Goal: Task Accomplishment & Management: Use online tool/utility

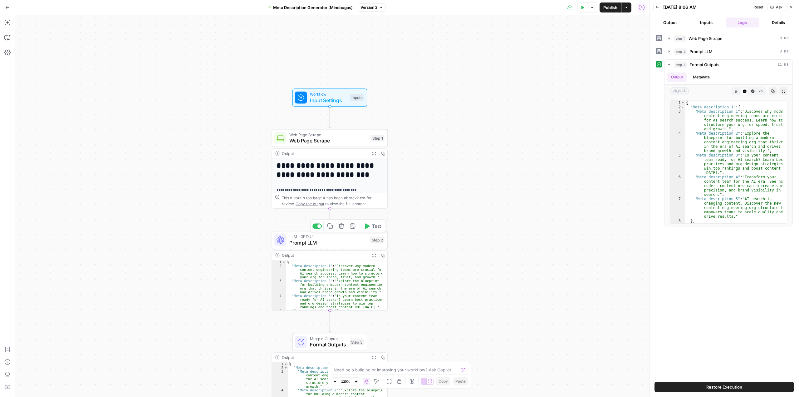
click at [315, 244] on span "Prompt LLM" at bounding box center [328, 242] width 78 height 7
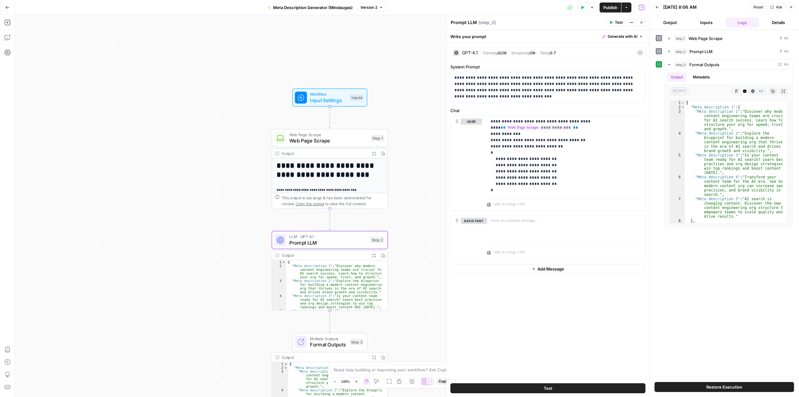
click at [472, 20] on textarea "Prompt LLM" at bounding box center [464, 22] width 26 height 6
type textarea "Meta Description Generator"
click at [792, 9] on button "Close" at bounding box center [791, 7] width 8 height 8
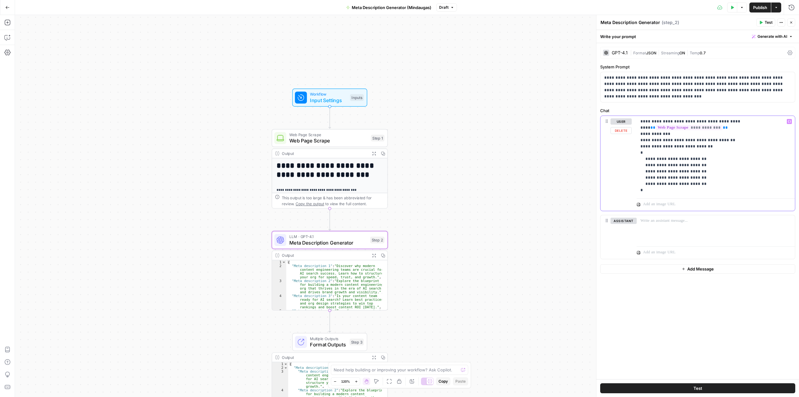
click at [641, 149] on p "**********" at bounding box center [715, 155] width 151 height 75
click at [705, 341] on div "**********" at bounding box center [697, 211] width 203 height 336
click at [768, 24] on span "Test" at bounding box center [769, 23] width 8 height 6
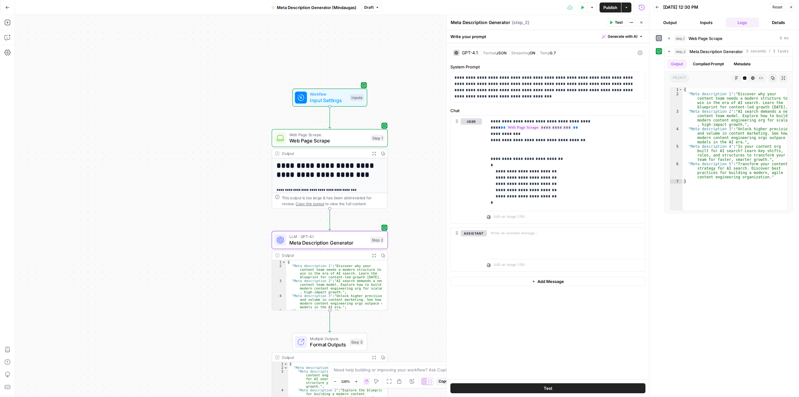
click at [644, 25] on button "Close" at bounding box center [641, 22] width 8 height 8
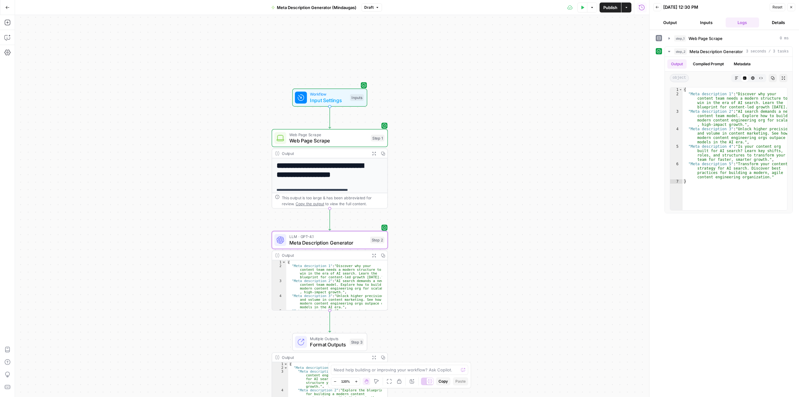
click at [791, 8] on icon "button" at bounding box center [791, 7] width 4 height 4
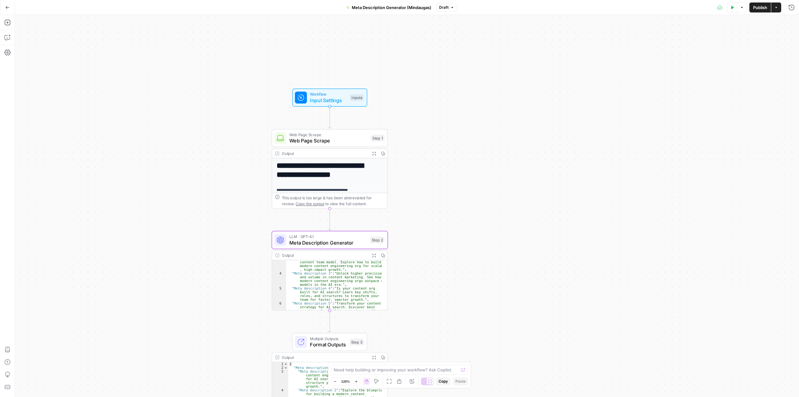
scroll to position [27, 0]
click at [333, 339] on span "Multiple Outputs" at bounding box center [328, 338] width 37 height 6
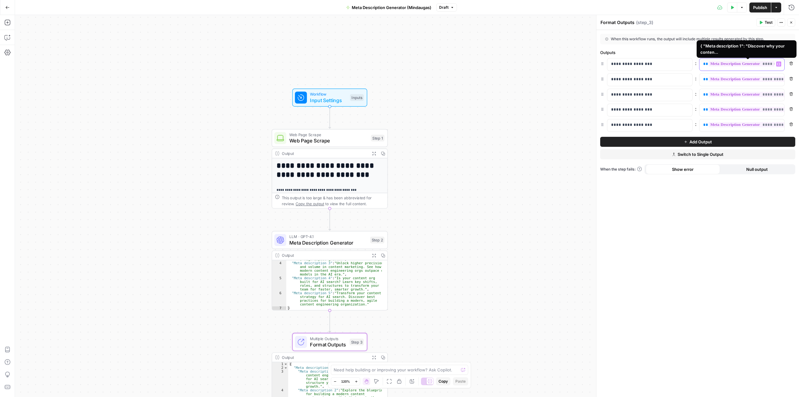
click at [764, 65] on span "**********" at bounding box center [751, 63] width 86 height 5
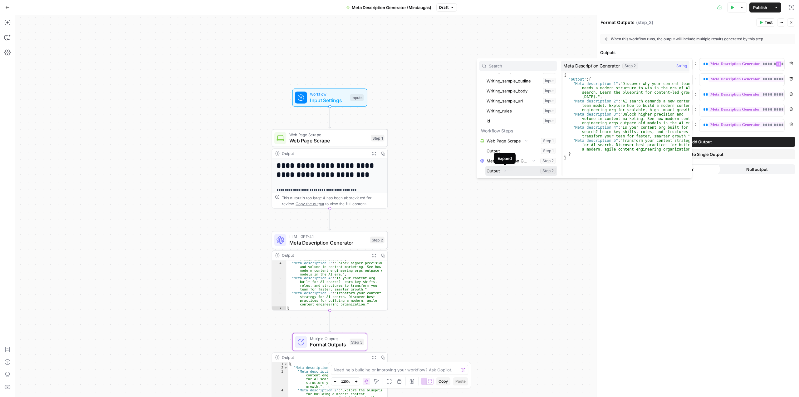
click at [504, 170] on icon "button" at bounding box center [505, 171] width 4 height 4
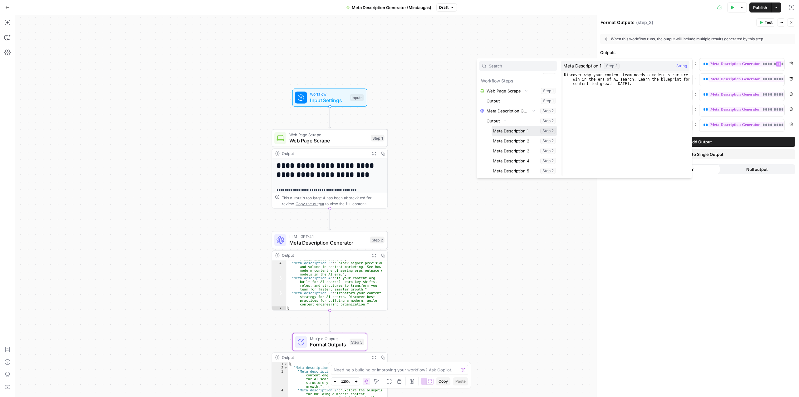
click at [523, 130] on button "Select variable Meta Description 1" at bounding box center [525, 131] width 66 height 10
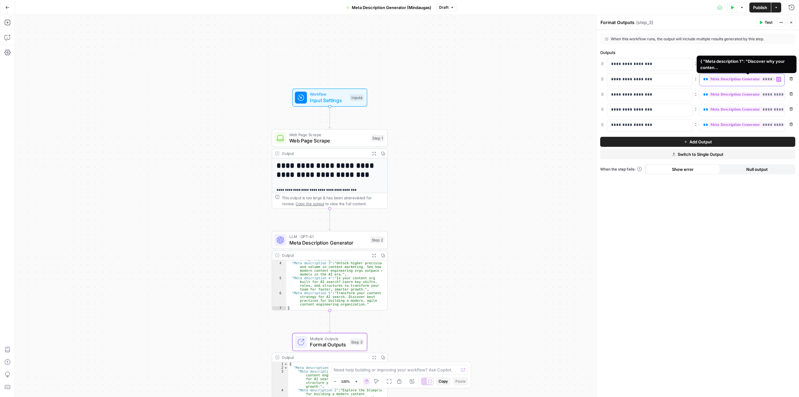
click at [733, 82] on span "**********" at bounding box center [751, 78] width 86 height 5
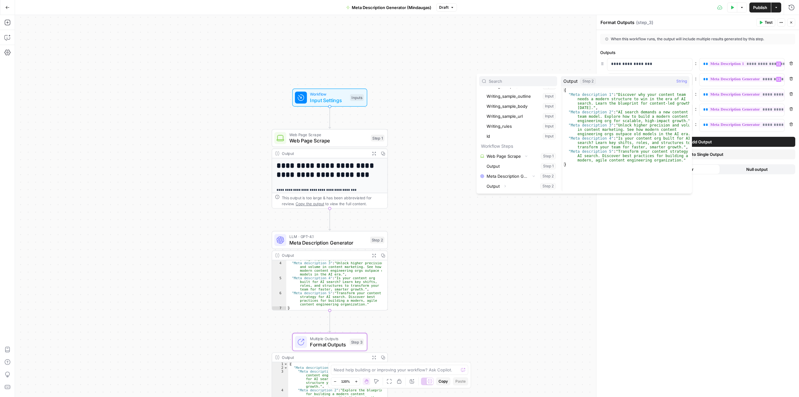
click at [547, 187] on button "Select variable Output" at bounding box center [521, 186] width 72 height 10
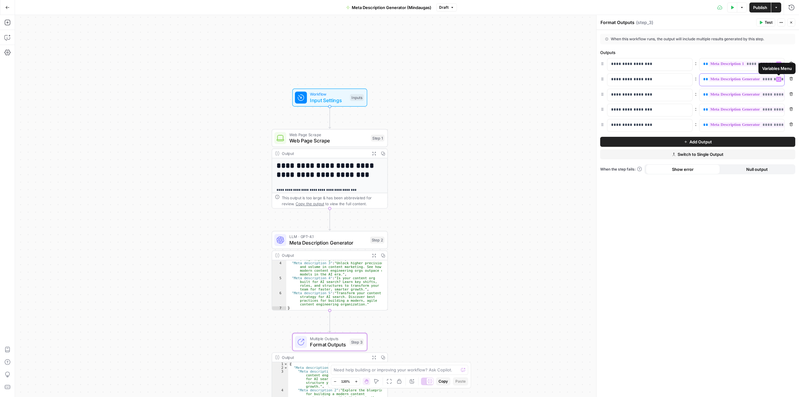
click at [777, 78] on icon "button" at bounding box center [778, 79] width 3 height 3
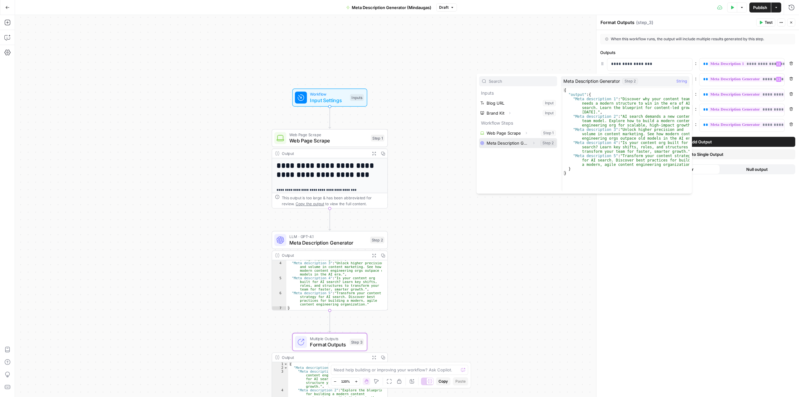
click at [534, 142] on icon "button" at bounding box center [534, 143] width 4 height 4
click at [507, 153] on button "Expand" at bounding box center [505, 153] width 8 height 8
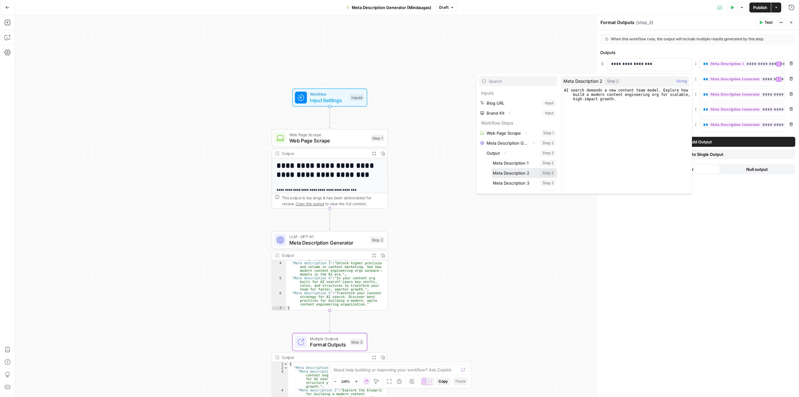
click at [528, 173] on button "Select variable Meta Description 2" at bounding box center [525, 173] width 66 height 10
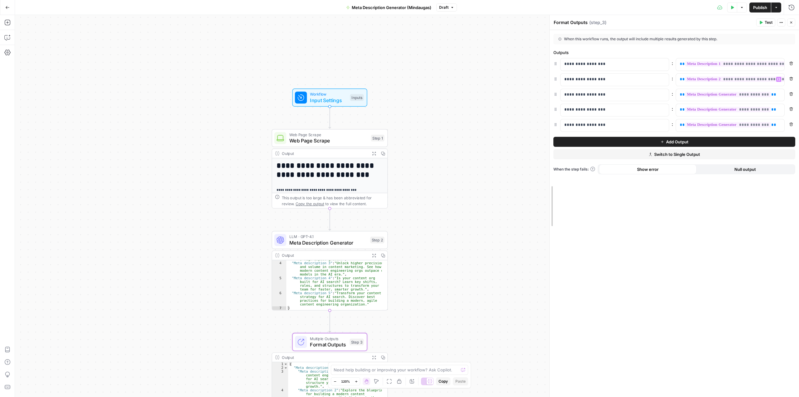
drag, startPoint x: 596, startPoint y: 120, endPoint x: 520, endPoint y: 128, distance: 76.9
click at [520, 128] on body "**********" at bounding box center [399, 198] width 799 height 397
click at [509, 96] on div "**********" at bounding box center [407, 206] width 784 height 382
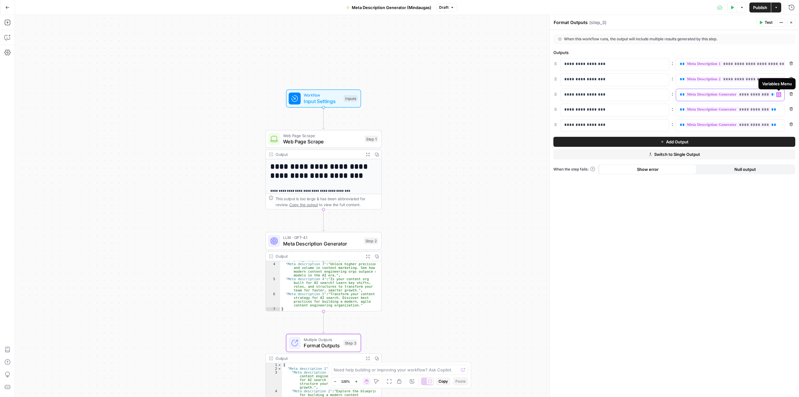
click at [752, 96] on span "**********" at bounding box center [728, 94] width 86 height 5
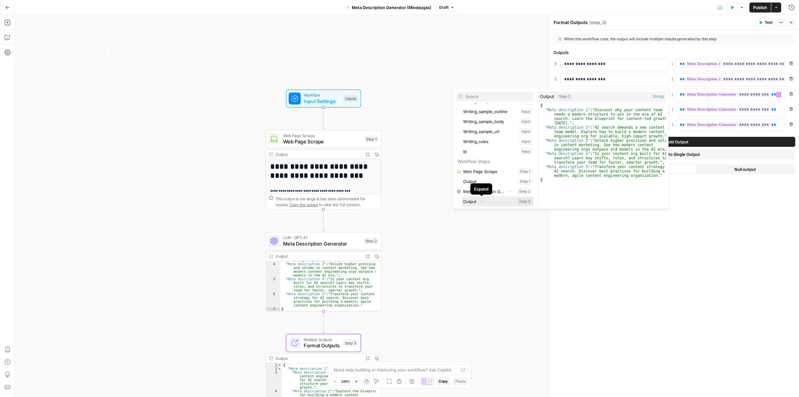
click at [480, 202] on icon "button" at bounding box center [482, 201] width 4 height 4
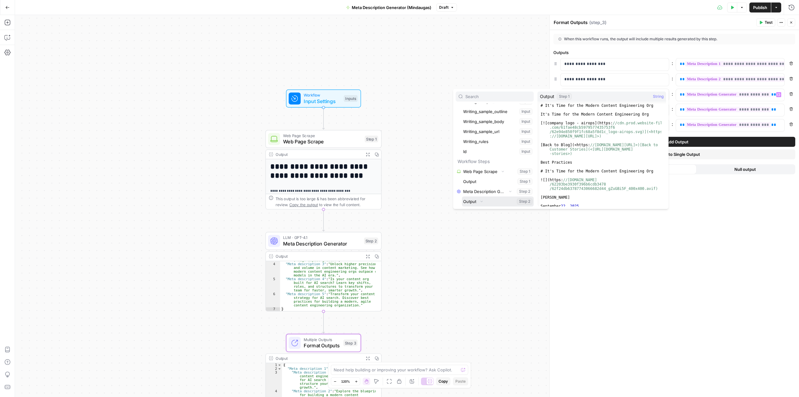
scroll to position [197, 0]
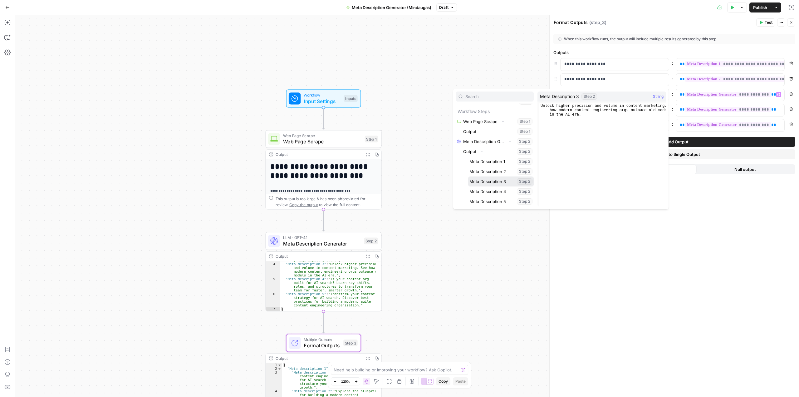
click at [514, 181] on button "Select variable Meta Description 3" at bounding box center [501, 181] width 66 height 10
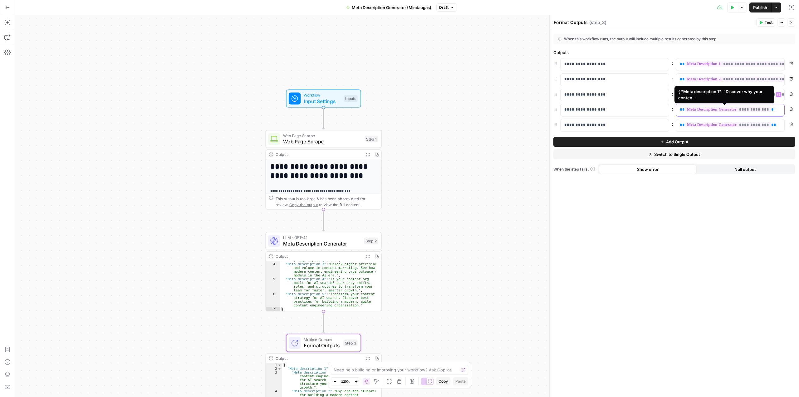
click at [703, 110] on span "**********" at bounding box center [728, 109] width 86 height 5
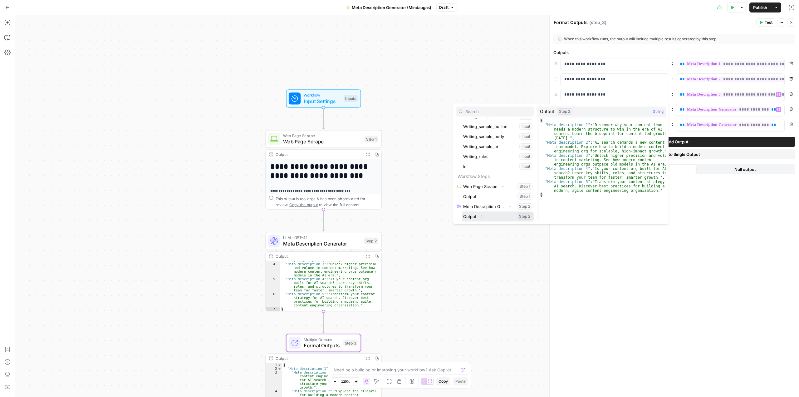
click at [480, 215] on icon "button" at bounding box center [482, 216] width 4 height 4
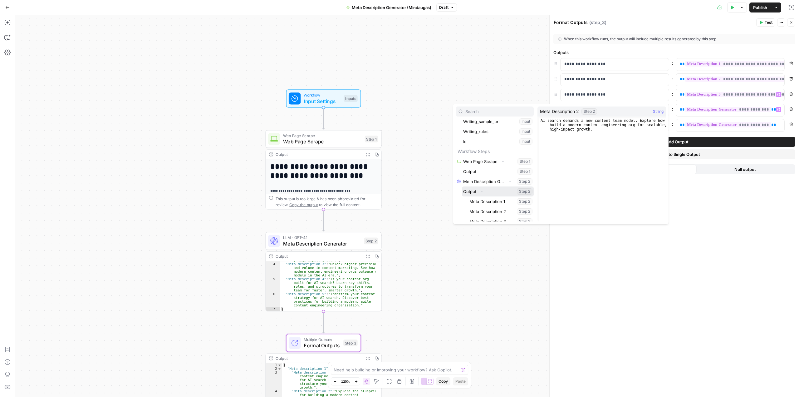
scroll to position [197, 0]
click at [502, 206] on button "Select variable Meta Description 4" at bounding box center [501, 206] width 66 height 10
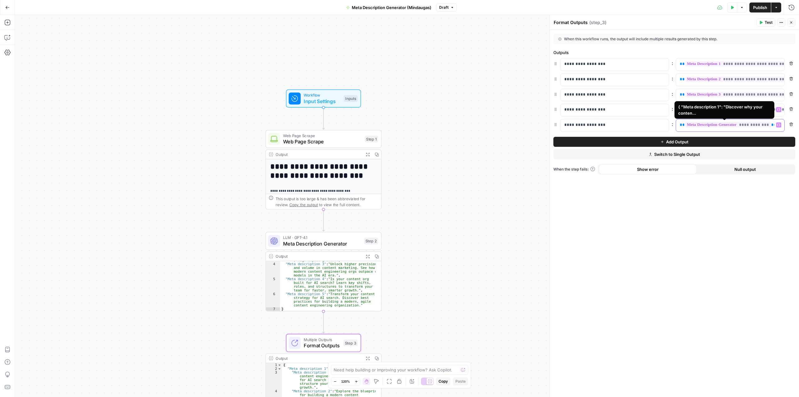
click at [707, 125] on span "**********" at bounding box center [728, 124] width 86 height 5
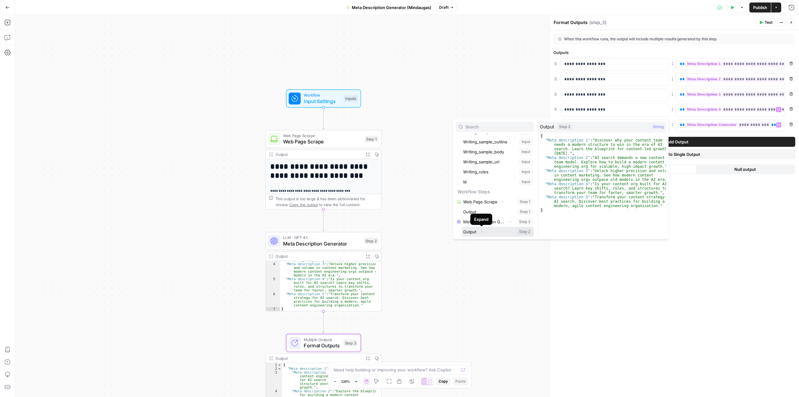
click at [482, 233] on button "Expand" at bounding box center [481, 231] width 8 height 8
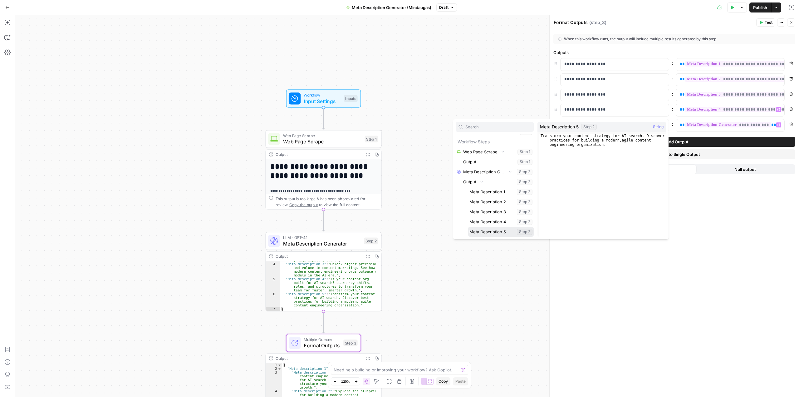
click at [493, 234] on button "Select variable Meta Description 5" at bounding box center [501, 232] width 66 height 10
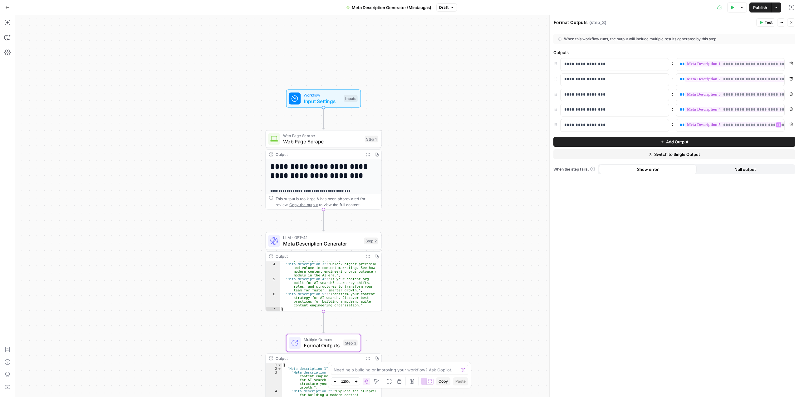
click at [770, 21] on span "Test" at bounding box center [769, 23] width 8 height 6
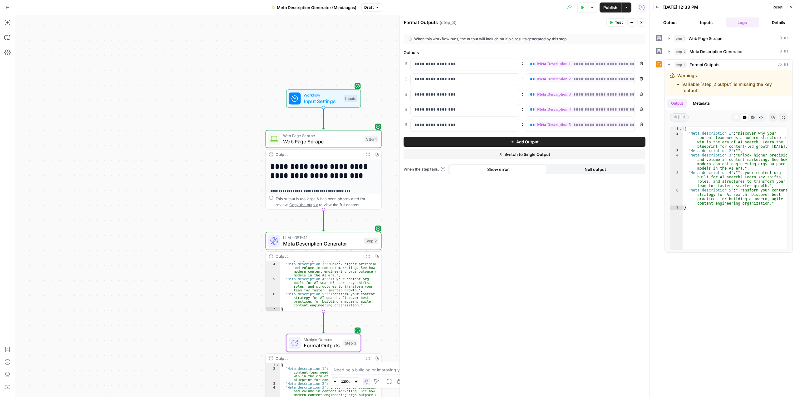
click at [659, 65] on icon at bounding box center [659, 64] width 4 height 4
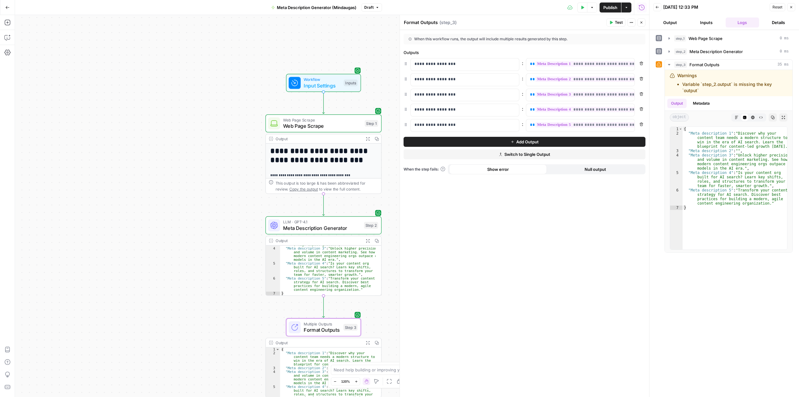
click at [306, 242] on div "Output" at bounding box center [319, 240] width 86 height 6
click at [307, 229] on span "Meta Description Generator" at bounding box center [322, 227] width 78 height 7
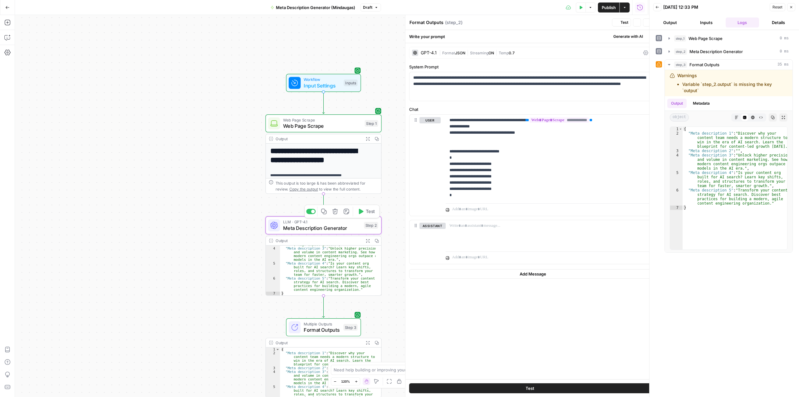
type textarea "Meta Description Generator"
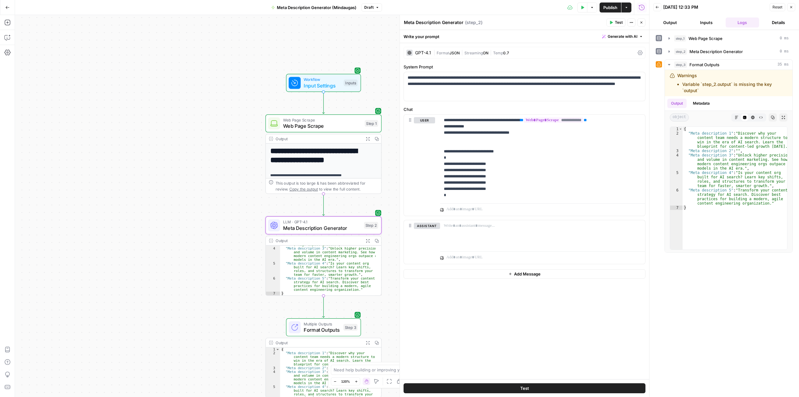
click at [678, 23] on button "Output" at bounding box center [670, 22] width 34 height 10
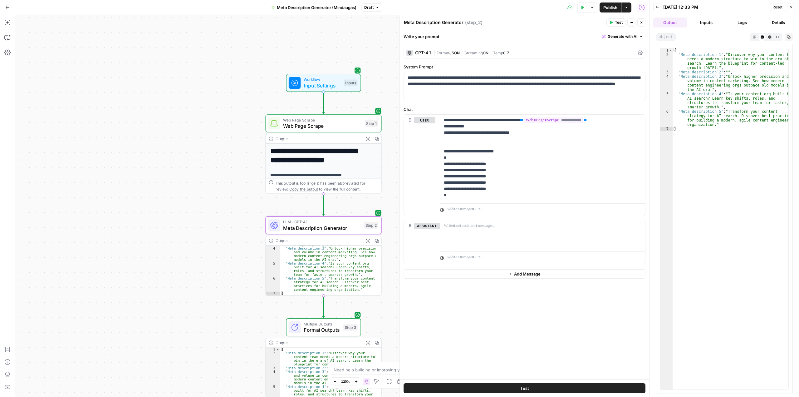
click at [695, 67] on div "{ "Meta description 1" : "Discover why your content team needs a modern structu…" at bounding box center [731, 223] width 116 height 350
click at [686, 119] on div "{ "Meta description 1" : "Discover why your content team needs a modern structu…" at bounding box center [731, 223] width 116 height 350
type textarea "**********"
click at [620, 24] on span "Test" at bounding box center [619, 23] width 8 height 6
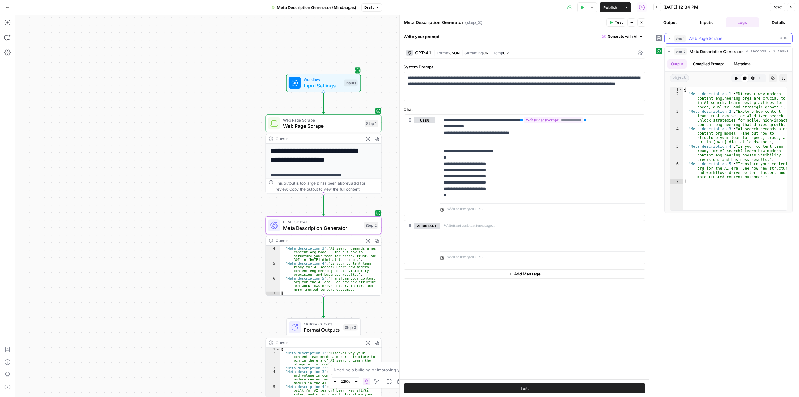
click at [669, 39] on icon "button" at bounding box center [668, 38] width 1 height 2
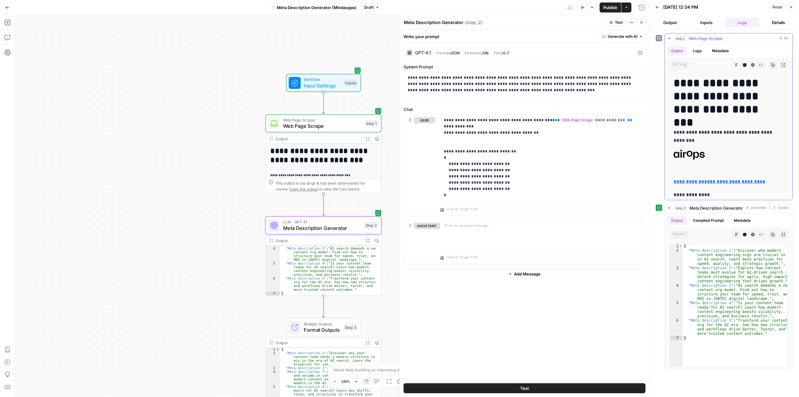
click at [669, 39] on icon "button" at bounding box center [669, 38] width 2 height 1
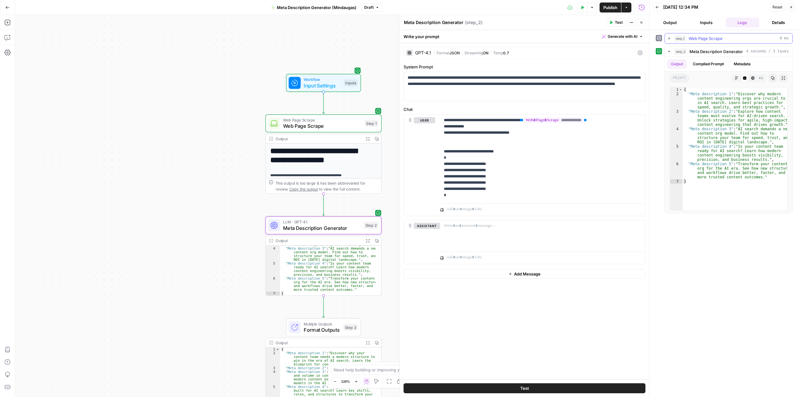
click at [669, 39] on icon "button" at bounding box center [668, 38] width 1 height 2
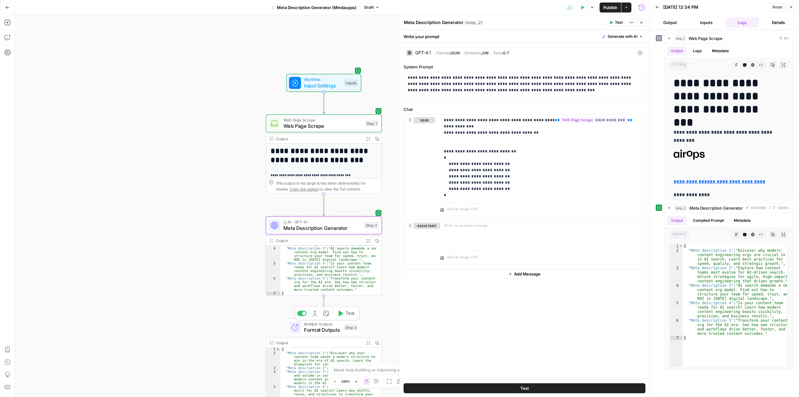
click at [341, 311] on icon "button" at bounding box center [340, 313] width 6 height 6
click at [344, 313] on button "Test" at bounding box center [345, 313] width 23 height 10
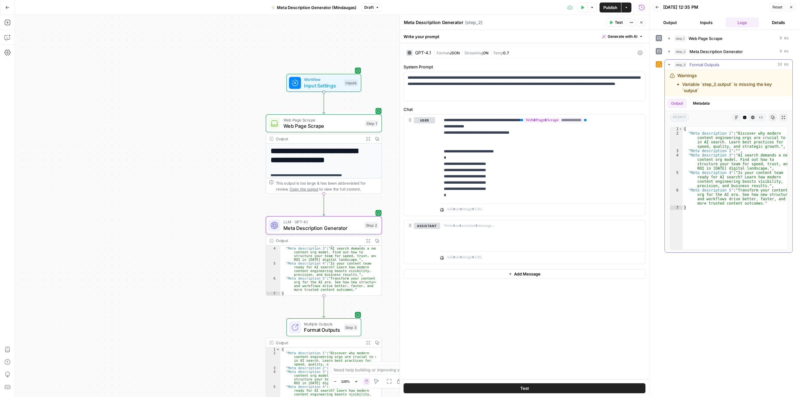
click at [669, 64] on icon "button" at bounding box center [669, 64] width 2 height 1
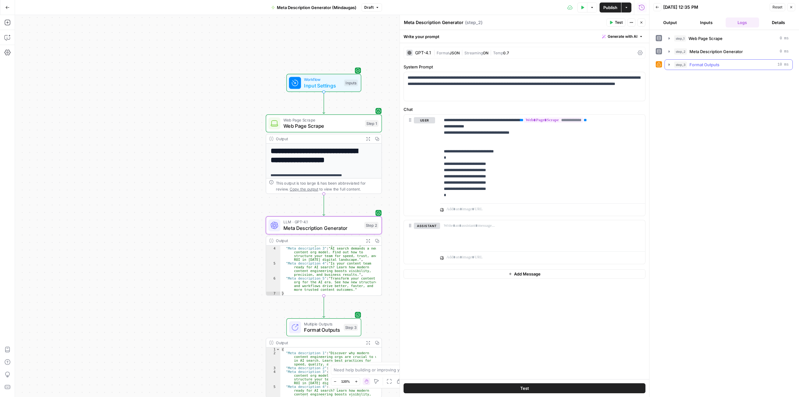
click at [669, 64] on icon "button" at bounding box center [668, 64] width 1 height 2
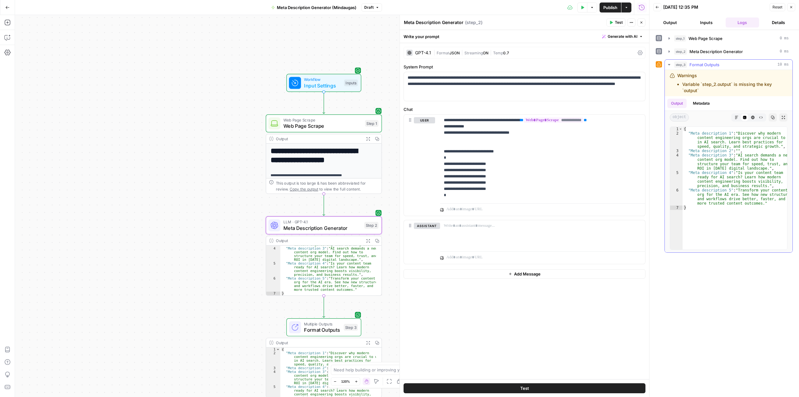
click at [692, 82] on li "Variable `step_2.output` is missing the key `output`" at bounding box center [734, 87] width 105 height 12
click at [701, 101] on button "Metadata" at bounding box center [701, 103] width 24 height 9
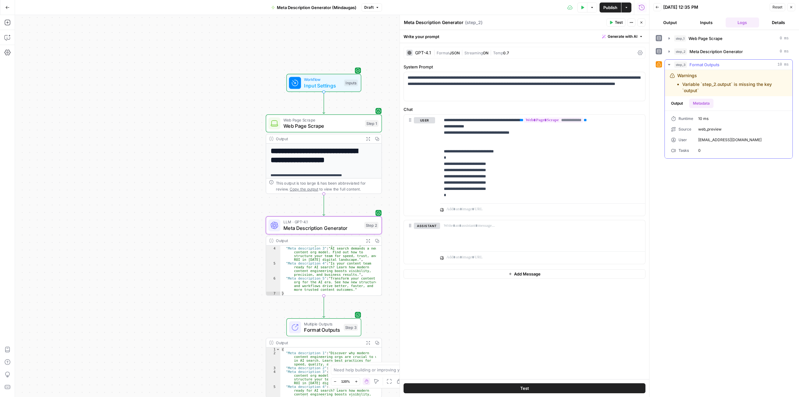
click at [683, 101] on button "Output" at bounding box center [676, 103] width 19 height 9
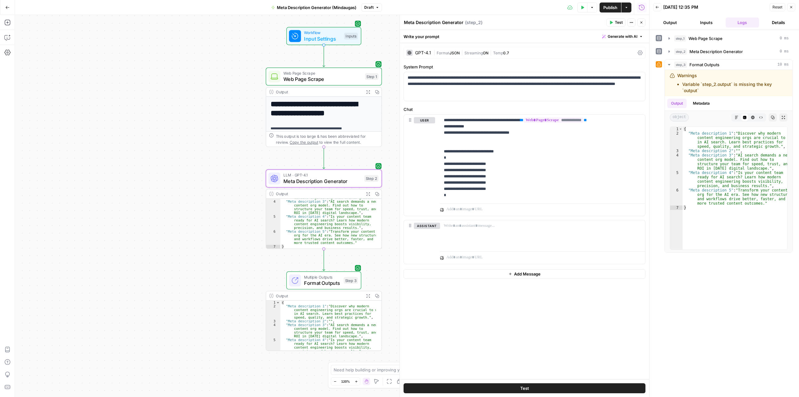
click at [672, 23] on button "Output" at bounding box center [670, 22] width 34 height 10
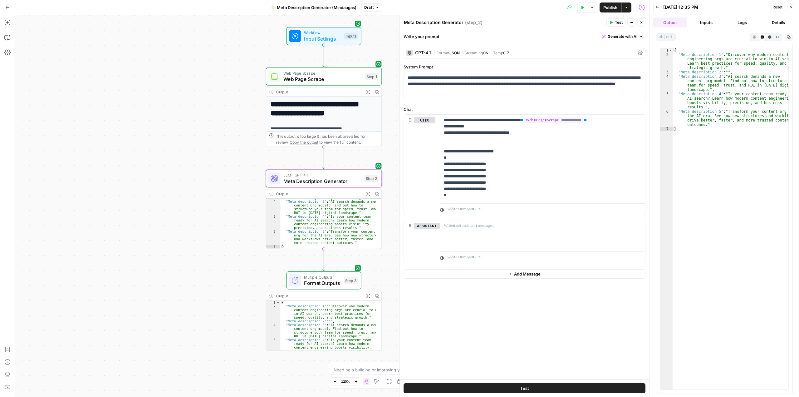
click at [326, 280] on span "Format Outputs" at bounding box center [322, 282] width 37 height 7
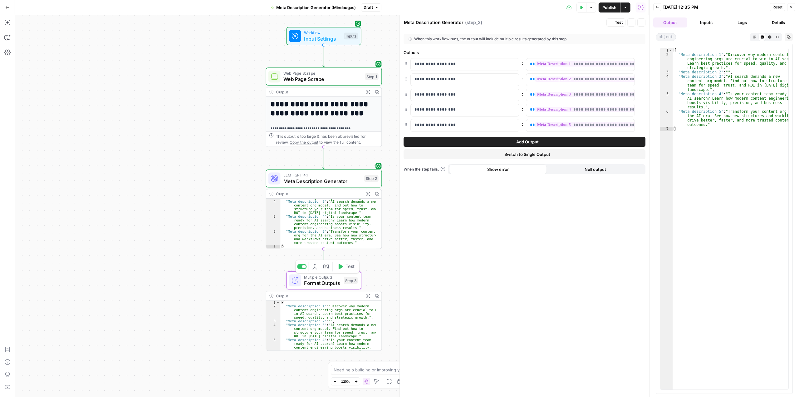
type textarea "Format Outputs"
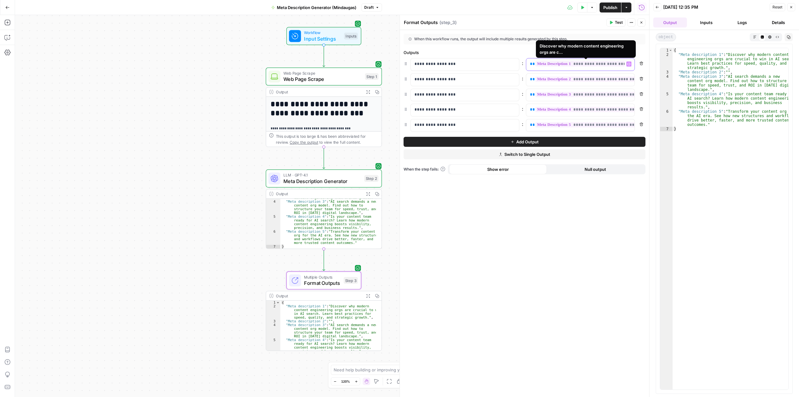
click at [620, 62] on span "**********" at bounding box center [595, 63] width 120 height 5
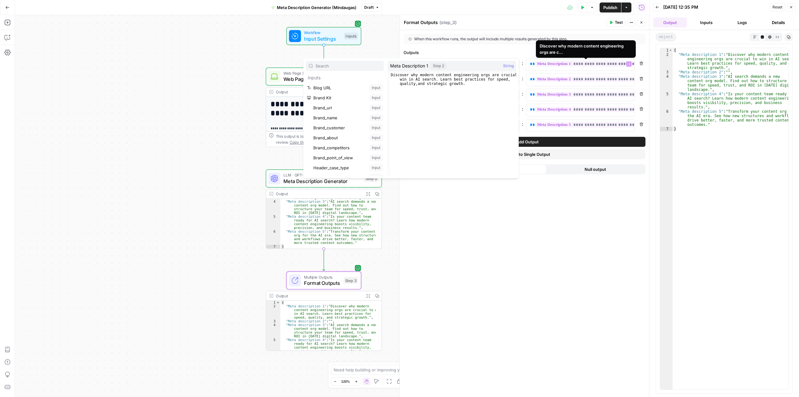
scroll to position [197, 0]
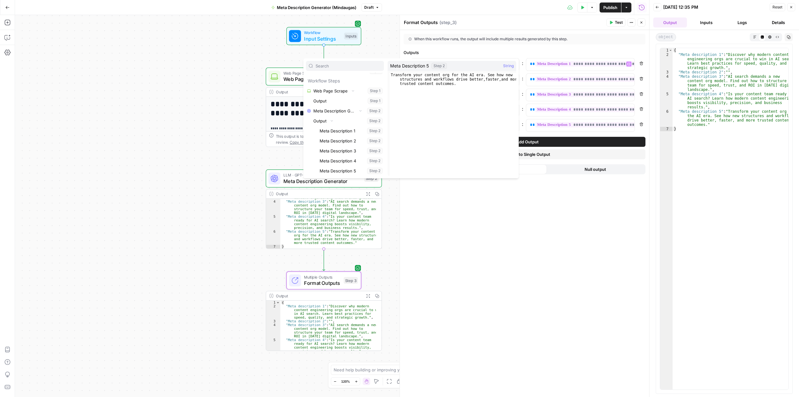
click at [536, 279] on div "**********" at bounding box center [524, 213] width 249 height 367
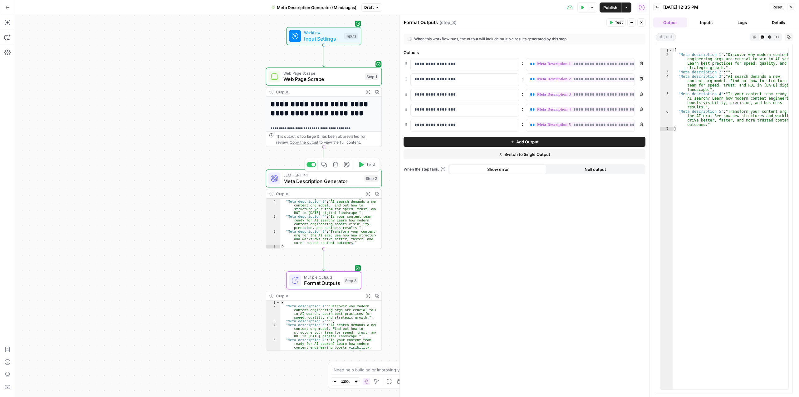
click at [321, 181] on span "Meta Description Generator" at bounding box center [322, 180] width 78 height 7
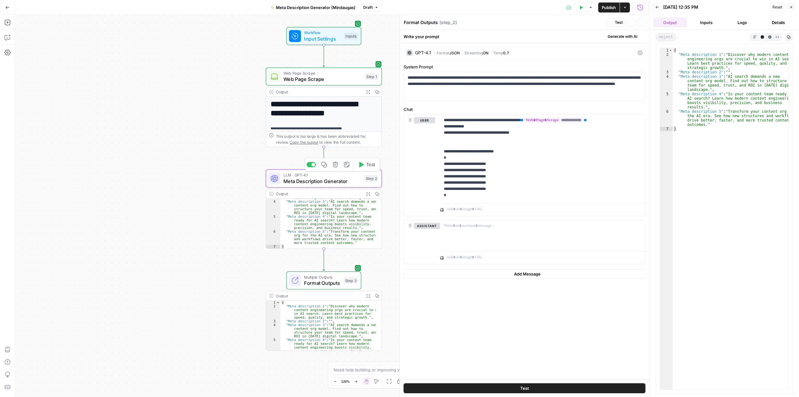
type textarea "Meta Description Generator"
click at [330, 192] on div "Output" at bounding box center [319, 194] width 86 height 6
click at [5, 52] on icon "button" at bounding box center [7, 53] width 6 height 6
click at [7, 23] on icon "button" at bounding box center [7, 23] width 6 height 6
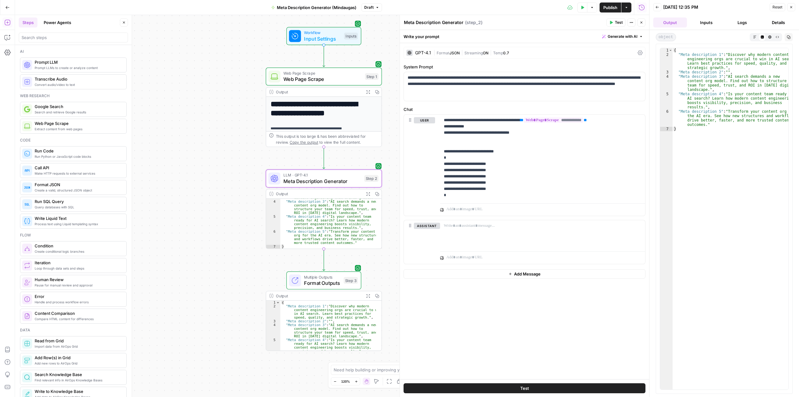
click at [7, 23] on icon "button" at bounding box center [7, 23] width 6 height 6
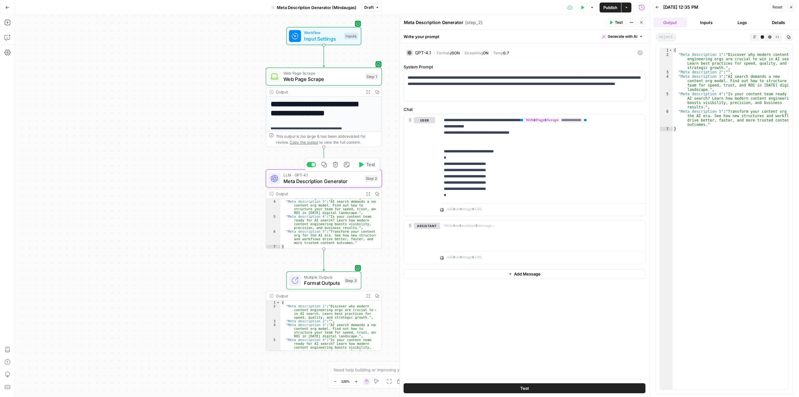
click at [296, 179] on span "Meta Description Generator" at bounding box center [322, 180] width 78 height 7
click at [755, 38] on icon "button" at bounding box center [754, 36] width 3 height 3
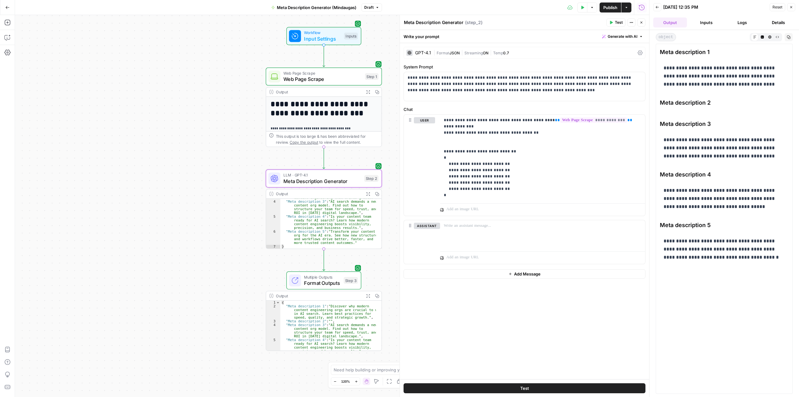
click at [777, 40] on button "Raw Output" at bounding box center [776, 36] width 7 height 7
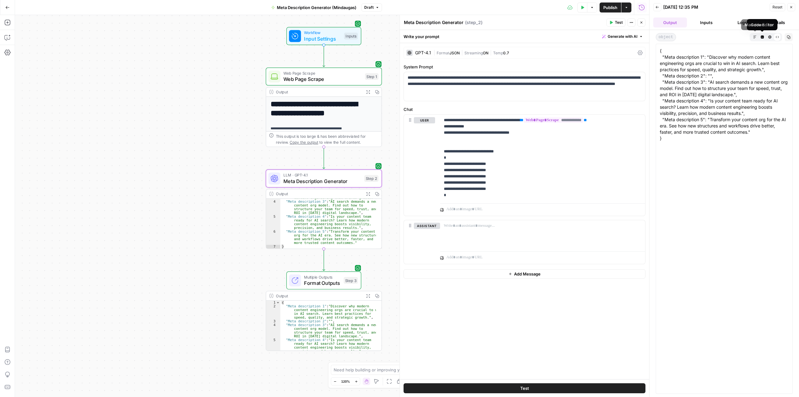
click at [754, 36] on icon "button" at bounding box center [754, 36] width 3 height 3
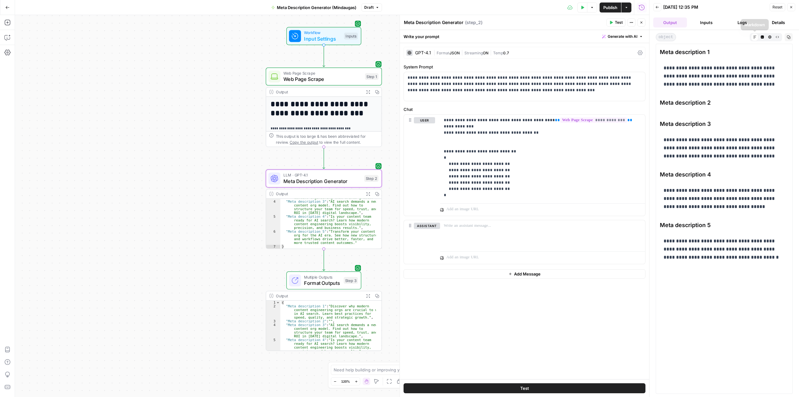
click at [763, 40] on button "Code Editor" at bounding box center [761, 36] width 7 height 7
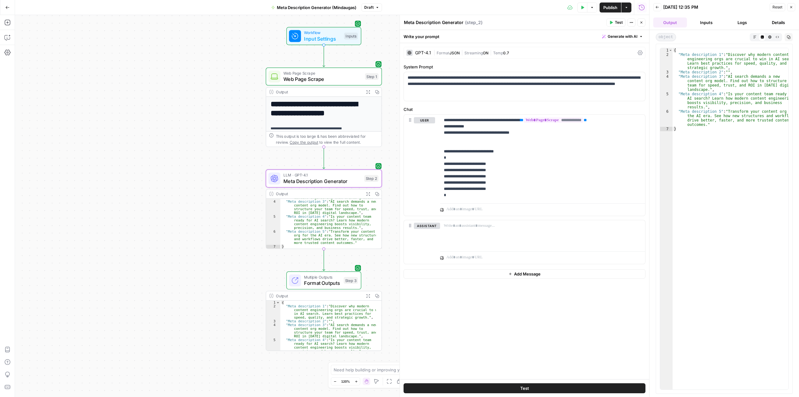
click at [777, 27] on button "Details" at bounding box center [778, 22] width 34 height 10
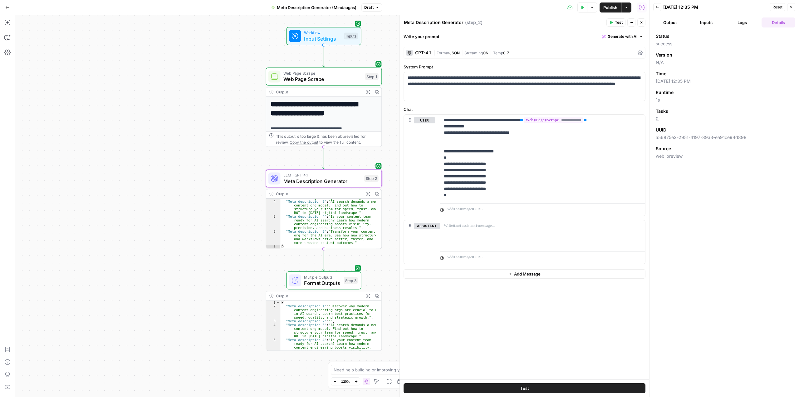
click at [711, 24] on button "Inputs" at bounding box center [706, 22] width 34 height 10
type input "AirOps"
click at [744, 23] on button "Logs" at bounding box center [743, 22] width 34 height 10
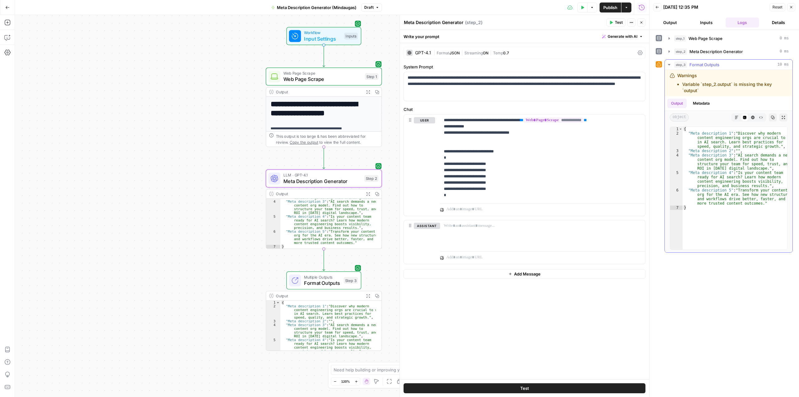
click at [694, 67] on span "Format Outputs" at bounding box center [704, 64] width 30 height 6
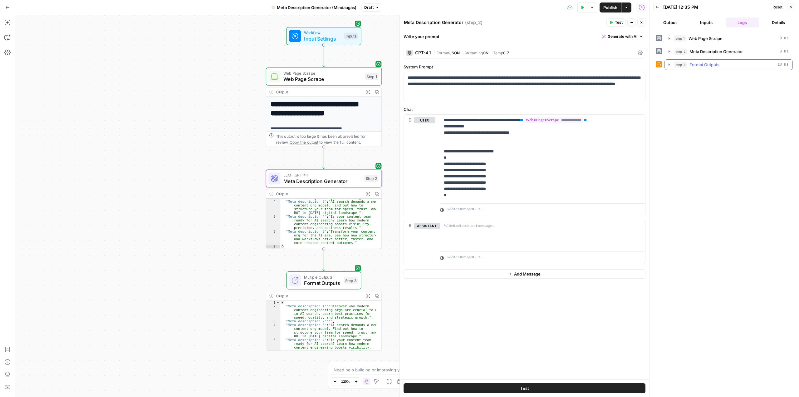
click at [694, 67] on span "Format Outputs" at bounding box center [704, 64] width 30 height 6
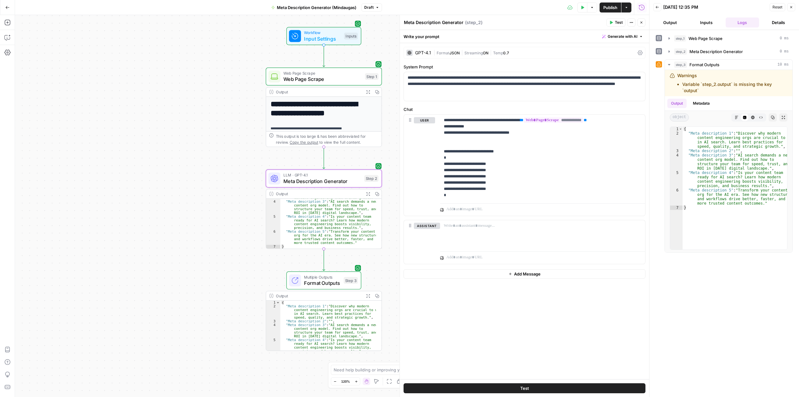
click at [795, 9] on button "Close" at bounding box center [791, 7] width 8 height 8
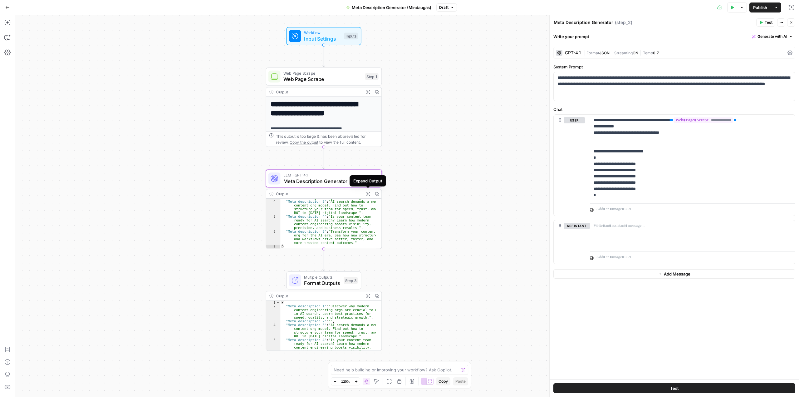
click at [369, 192] on icon "button" at bounding box center [368, 194] width 4 height 4
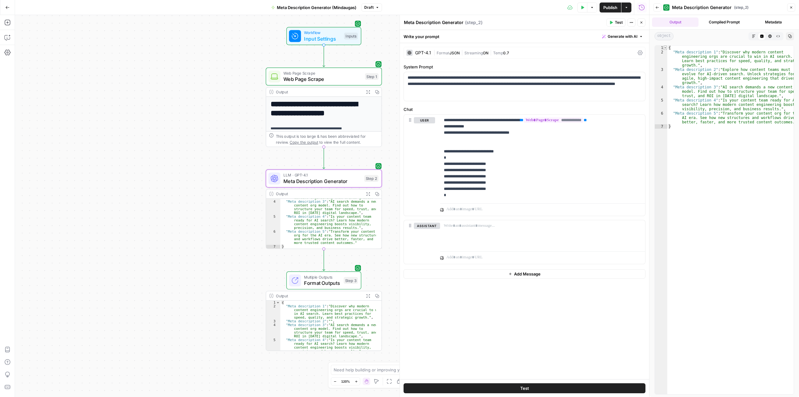
type textarea "*"
click at [666, 46] on span "Toggle code folding, rows 1 through 7" at bounding box center [664, 48] width 3 height 4
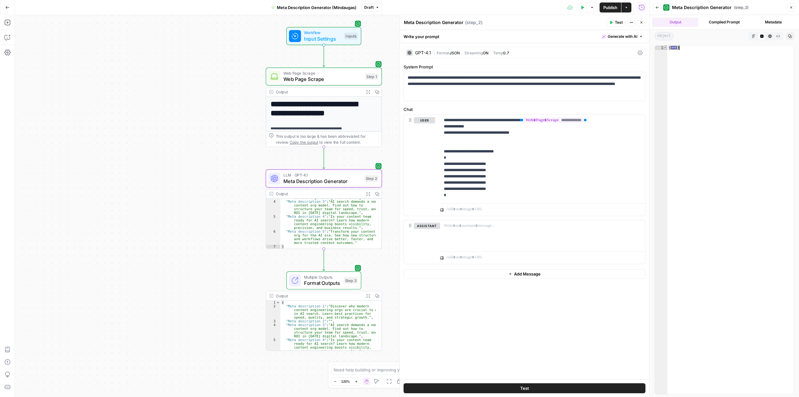
click at [666, 46] on span "Toggle code folding, rows 1 through 7" at bounding box center [664, 48] width 3 height 4
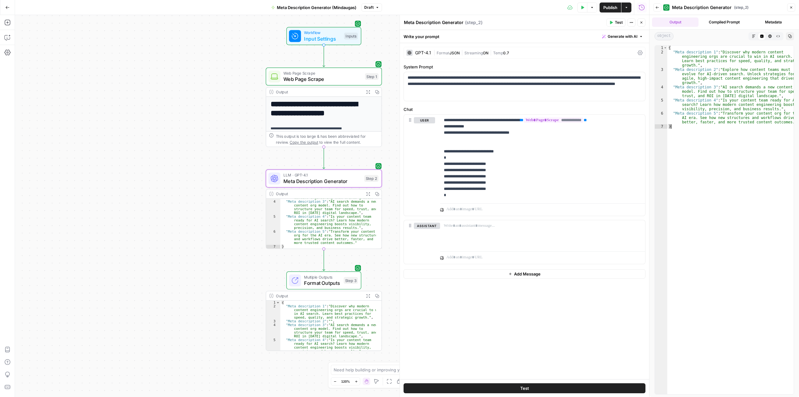
click at [755, 36] on icon "button" at bounding box center [754, 36] width 4 height 4
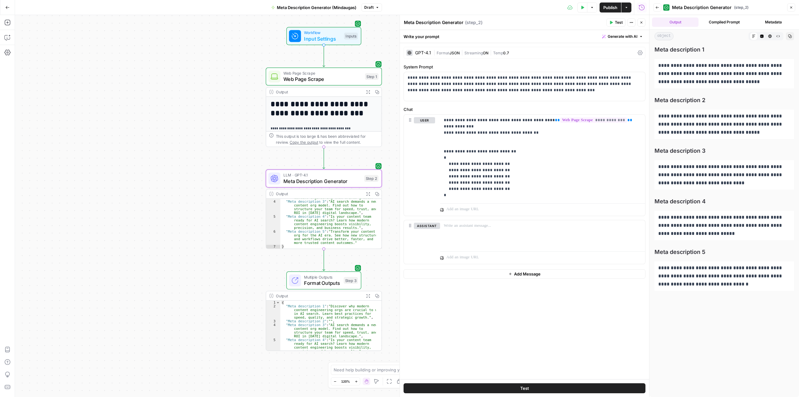
click at [793, 4] on button "Close" at bounding box center [791, 7] width 8 height 8
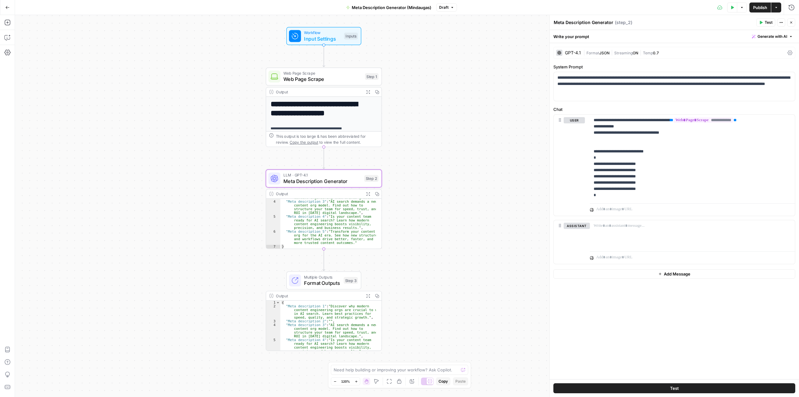
click at [791, 22] on icon "button" at bounding box center [791, 23] width 4 height 4
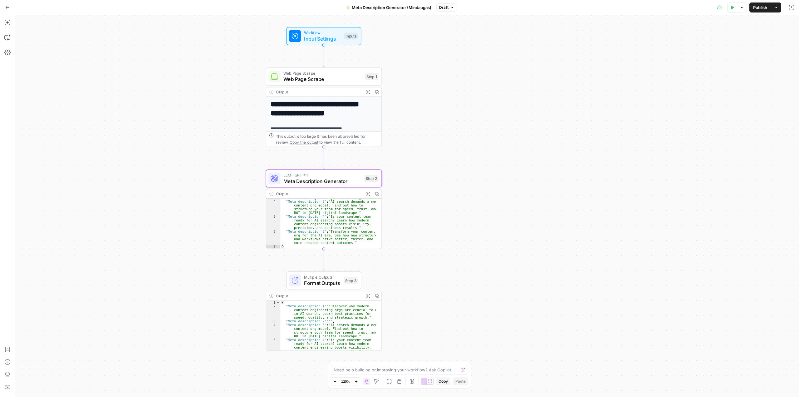
click at [329, 281] on span "Format Outputs" at bounding box center [322, 282] width 37 height 7
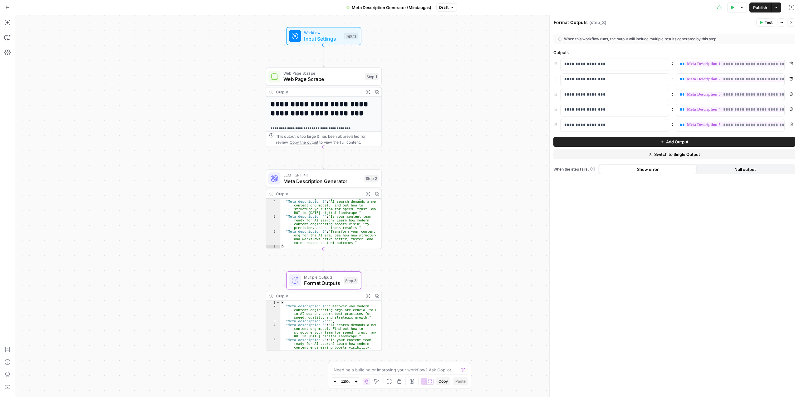
click at [767, 22] on span "Test" at bounding box center [769, 23] width 8 height 6
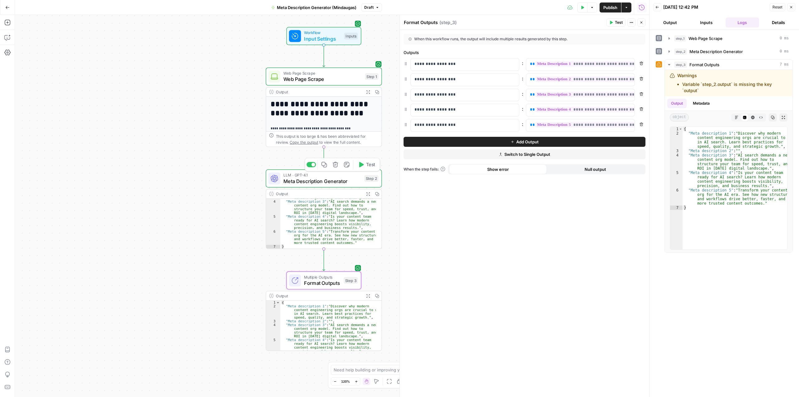
click at [318, 183] on span "Meta Description Generator" at bounding box center [322, 180] width 78 height 7
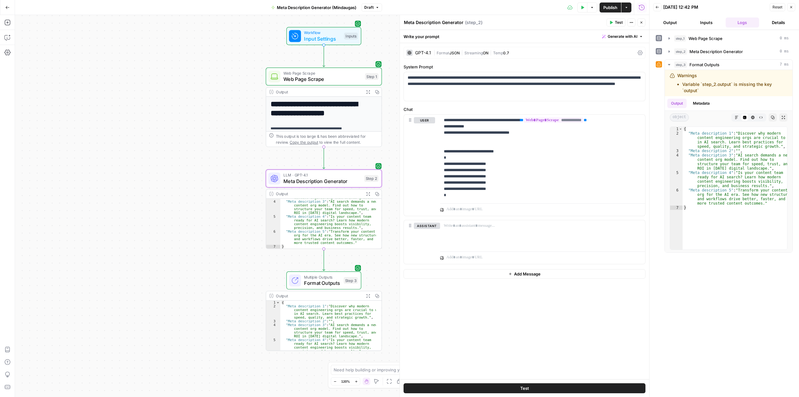
click at [313, 198] on div "Output Expand Output Copy" at bounding box center [323, 193] width 115 height 9
click at [794, 5] on button "Close" at bounding box center [791, 7] width 8 height 8
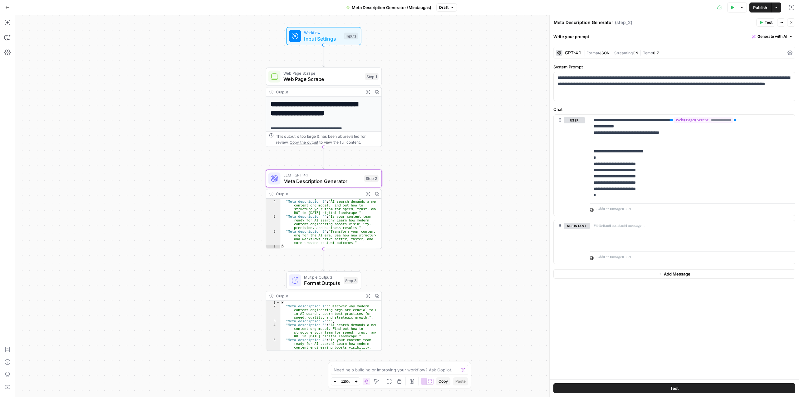
type textarea "**********"
click at [315, 225] on div ""Meta description 2" : "Explore how content teams must evolve for AI-driven sea…" at bounding box center [327, 219] width 95 height 69
click at [369, 166] on span "Test" at bounding box center [370, 164] width 9 height 7
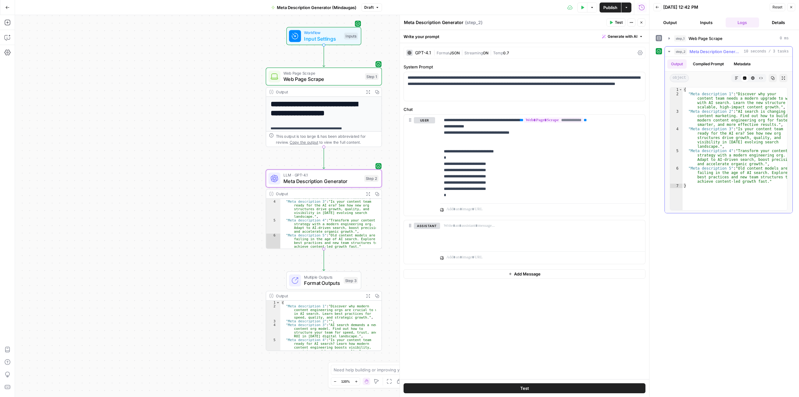
type textarea "**********"
click at [696, 120] on div "{ "Meta description 1" : "Discover why your content team needs a modern upgrade…" at bounding box center [734, 152] width 105 height 131
click at [352, 265] on span "Test" at bounding box center [349, 266] width 9 height 7
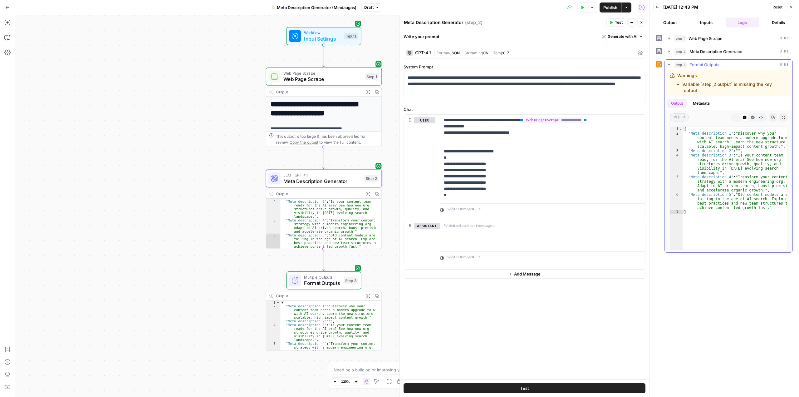
click at [732, 89] on li "Variable `step_2.output` is missing the key `output`" at bounding box center [734, 87] width 105 height 12
click at [324, 280] on span "Format Outputs" at bounding box center [322, 282] width 37 height 7
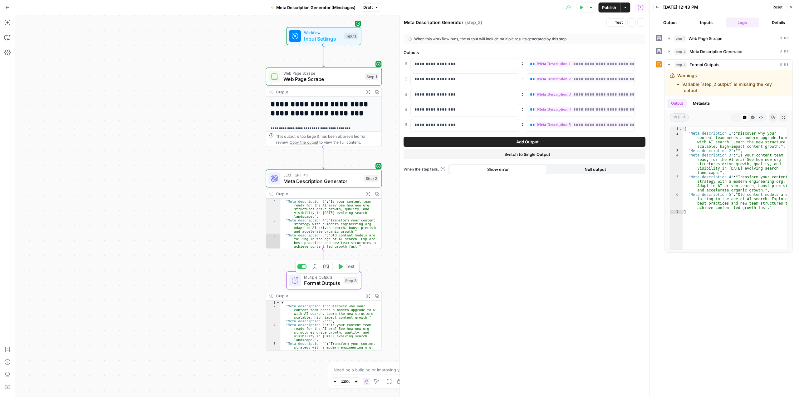
type textarea "Format Outputs"
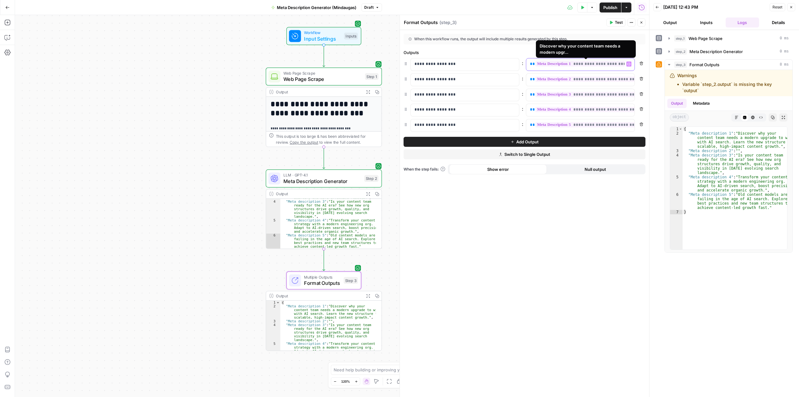
click at [586, 64] on span "**********" at bounding box center [595, 63] width 120 height 5
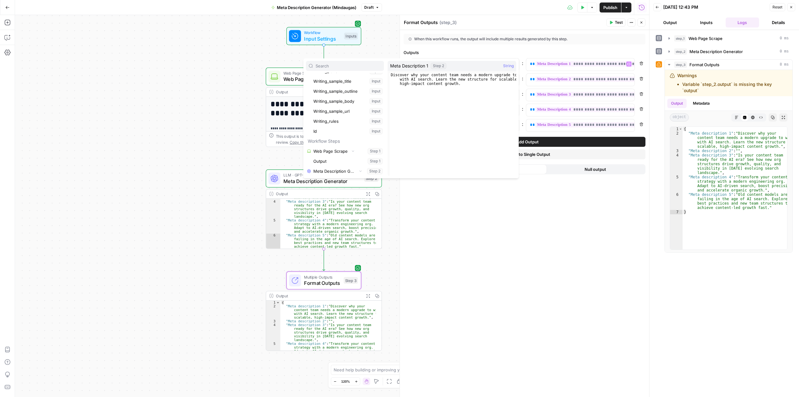
scroll to position [197, 0]
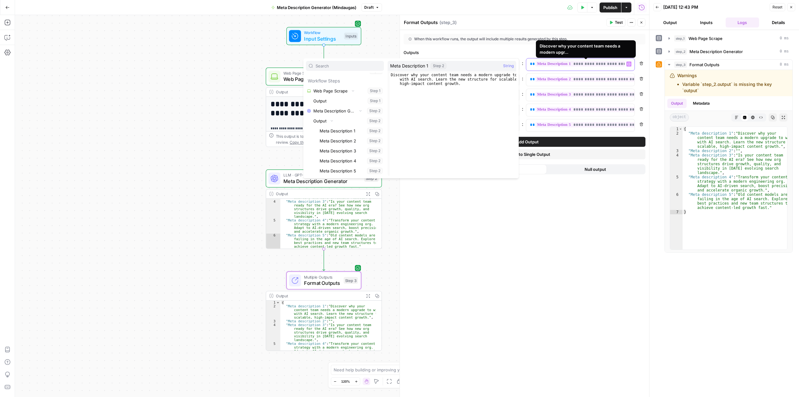
click at [609, 63] on span "**********" at bounding box center [595, 63] width 120 height 5
click at [628, 65] on icon "button" at bounding box center [628, 64] width 3 height 3
click at [641, 61] on button "Remove" at bounding box center [641, 63] width 8 height 8
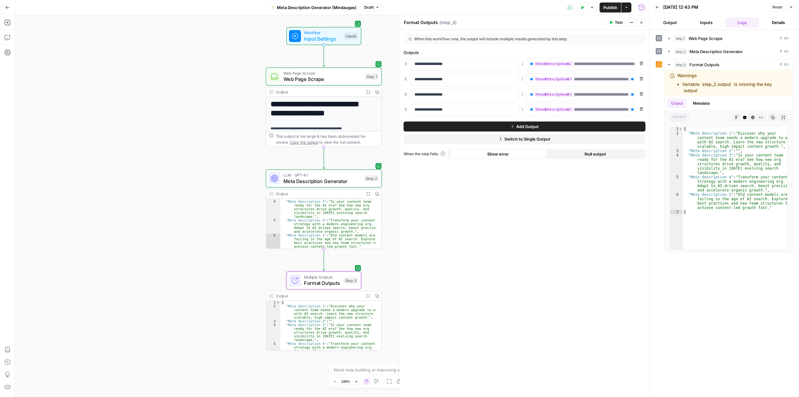
click at [524, 127] on span "Add Output" at bounding box center [527, 126] width 22 height 6
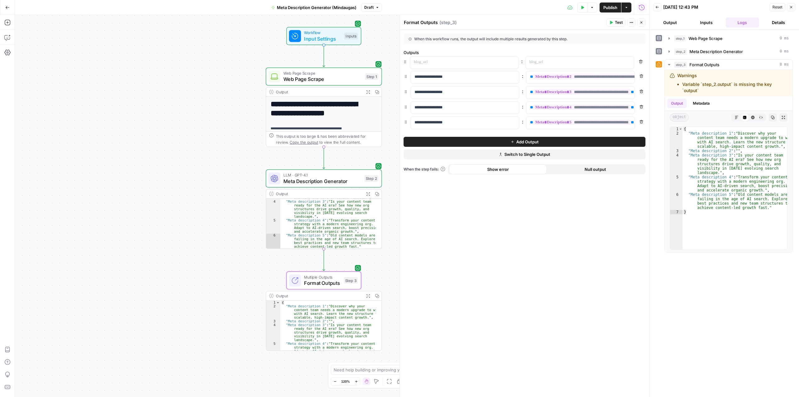
drag, startPoint x: 406, startPoint y: 124, endPoint x: 408, endPoint y: 56, distance: 67.4
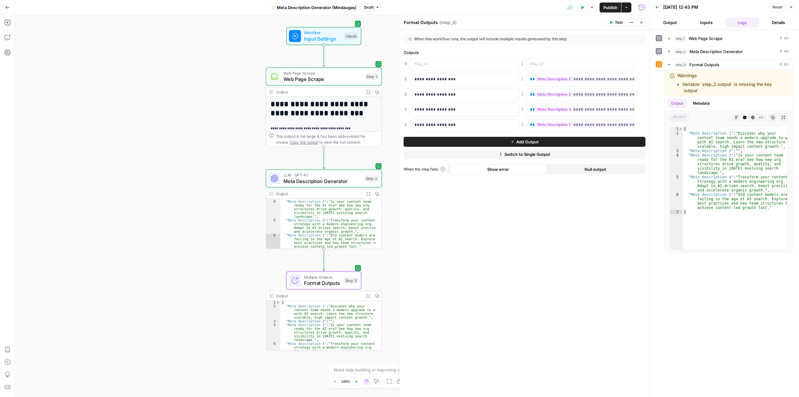
click at [425, 62] on p at bounding box center [464, 64] width 101 height 6
drag, startPoint x: 446, startPoint y: 80, endPoint x: 408, endPoint y: 78, distance: 37.5
click at [408, 78] on div "**********" at bounding box center [525, 79] width 242 height 13
copy p "**********"
click at [419, 66] on p at bounding box center [459, 64] width 91 height 6
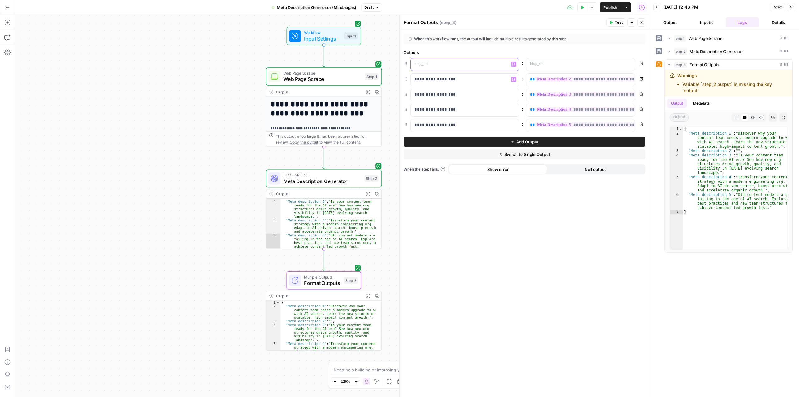
paste div
click at [549, 63] on p at bounding box center [575, 64] width 91 height 6
click at [627, 64] on icon "button" at bounding box center [628, 63] width 3 height 3
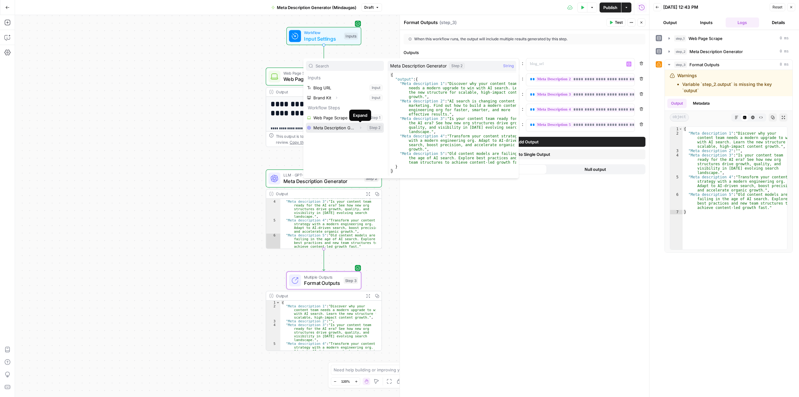
click at [362, 129] on icon "button" at bounding box center [361, 128] width 4 height 4
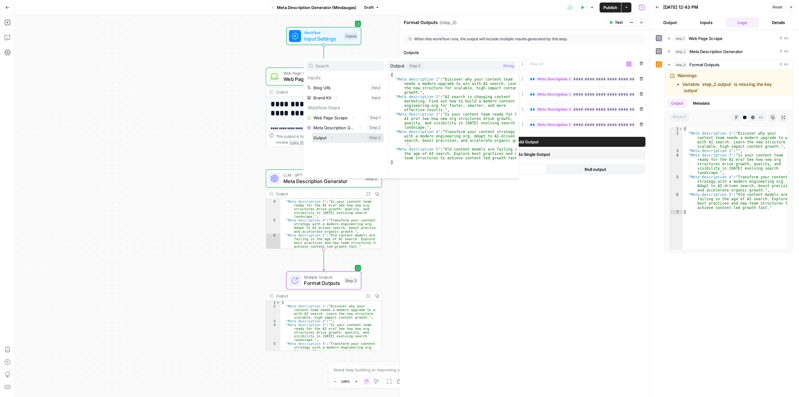
click at [333, 139] on icon "button" at bounding box center [332, 138] width 4 height 4
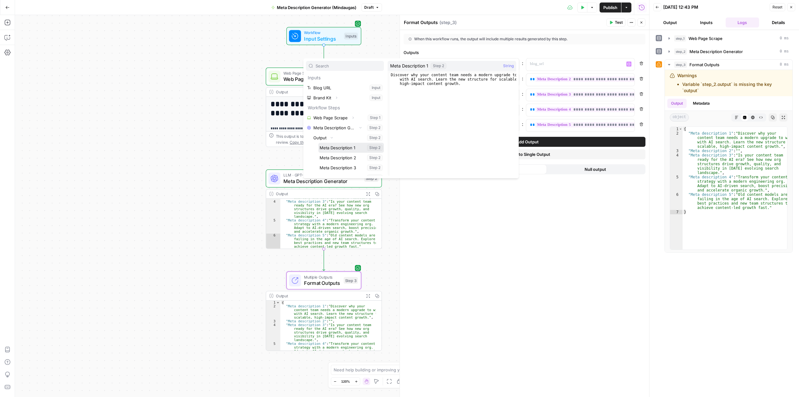
click at [337, 146] on button "Select variable Meta Description 1" at bounding box center [351, 148] width 66 height 10
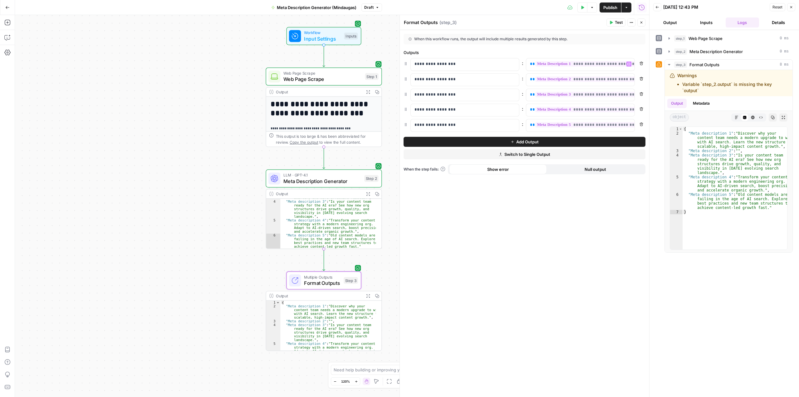
click at [539, 275] on div "**********" at bounding box center [524, 213] width 249 height 367
click at [619, 23] on span "Test" at bounding box center [619, 23] width 8 height 6
click at [303, 193] on div "Output" at bounding box center [319, 194] width 86 height 6
click at [340, 180] on span "Meta Description Generator" at bounding box center [322, 180] width 78 height 7
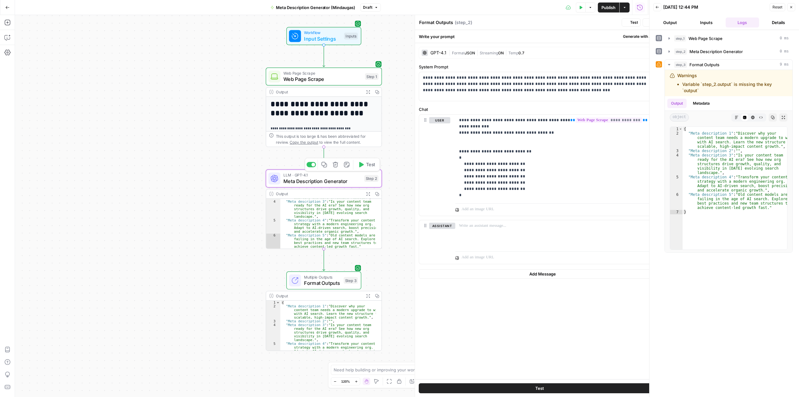
type textarea "Meta Description Generator"
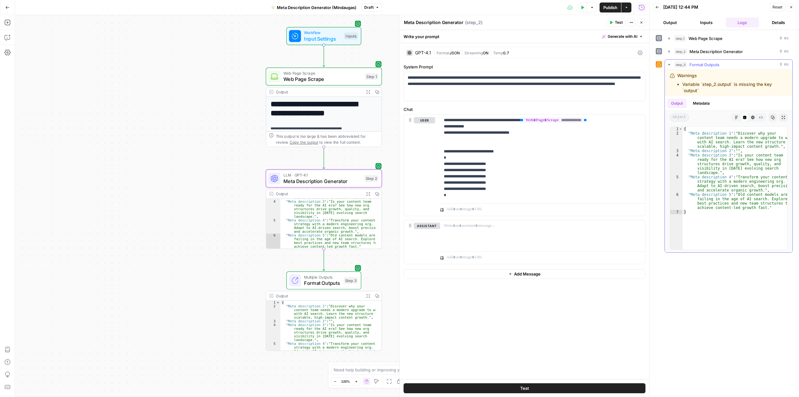
click at [677, 119] on span "object" at bounding box center [679, 117] width 19 height 8
click at [667, 62] on icon "button" at bounding box center [669, 64] width 5 height 5
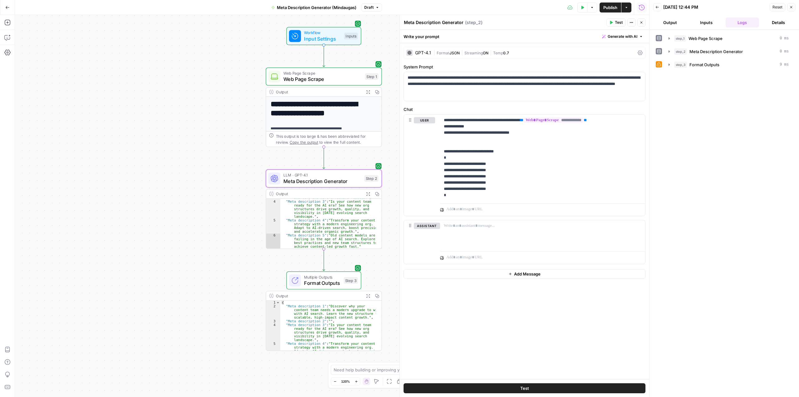
click at [788, 6] on button "Close" at bounding box center [791, 7] width 8 height 8
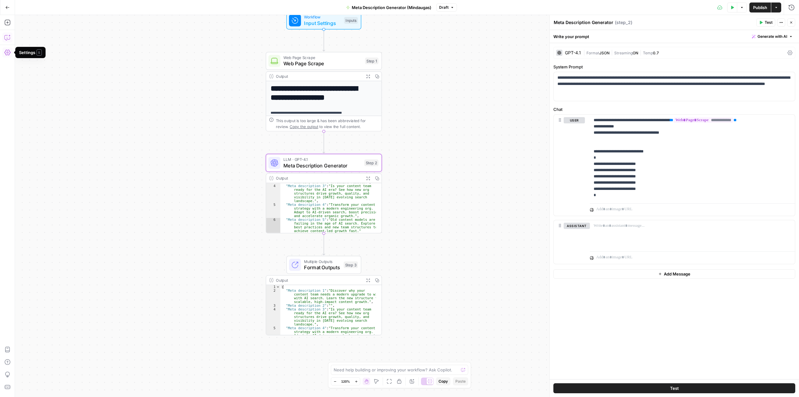
click at [8, 36] on icon "button" at bounding box center [7, 37] width 6 height 6
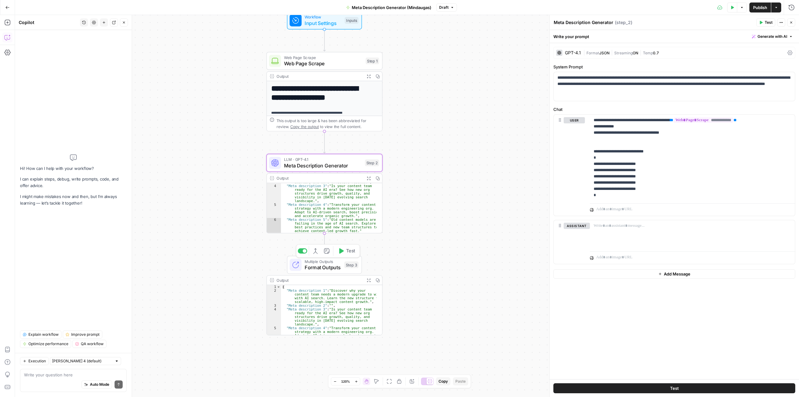
click at [345, 251] on button "Test" at bounding box center [346, 251] width 23 height 10
click at [346, 251] on span "Test" at bounding box center [350, 250] width 9 height 7
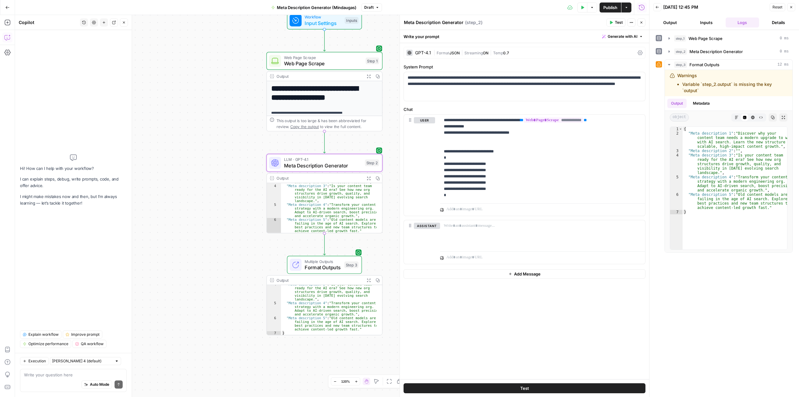
scroll to position [21, 0]
click at [737, 119] on button "Markdown" at bounding box center [736, 117] width 8 height 8
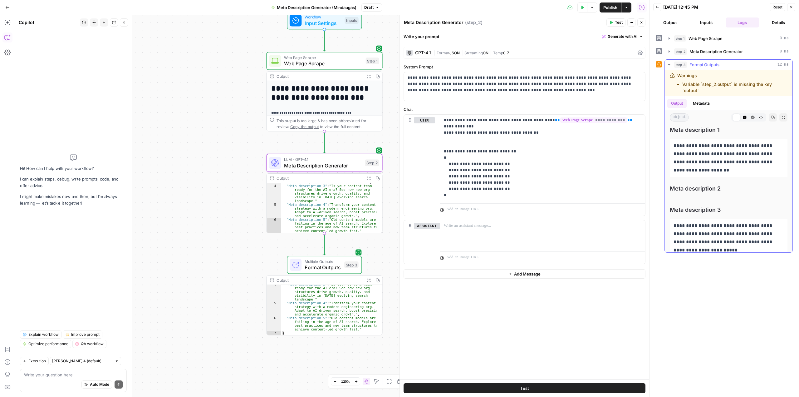
scroll to position [0, 0]
click at [324, 266] on span "Format Outputs" at bounding box center [323, 266] width 37 height 7
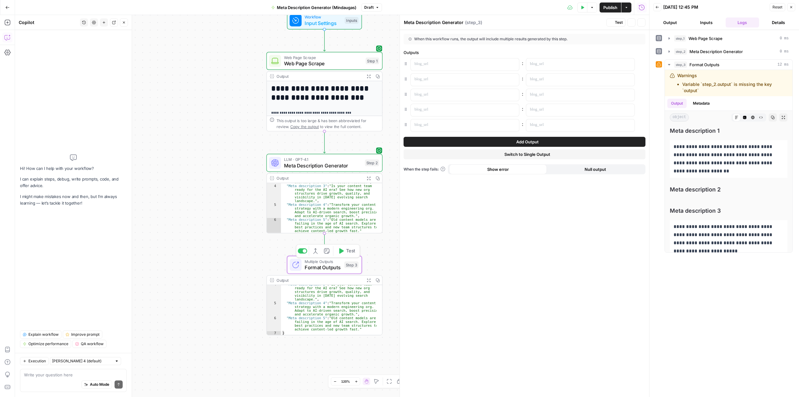
type textarea "Format Outputs"
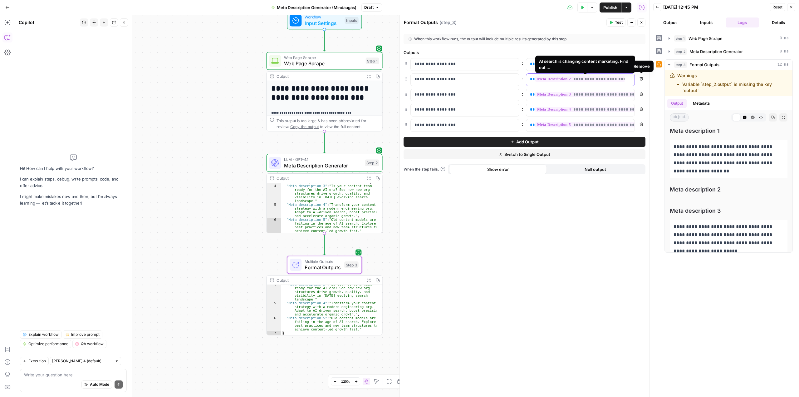
click at [617, 80] on span "**********" at bounding box center [594, 78] width 118 height 5
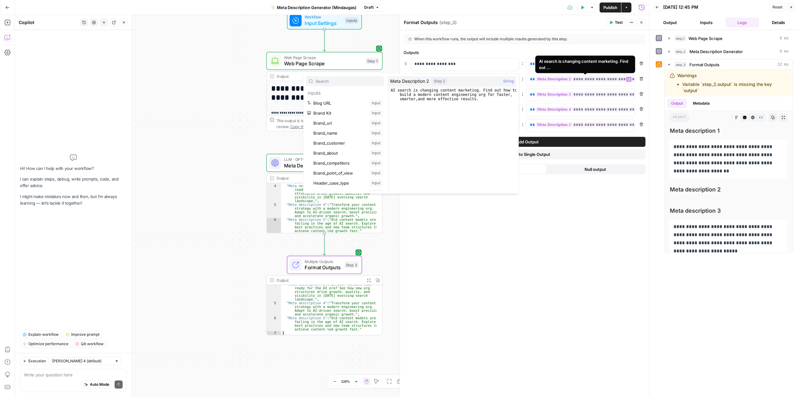
scroll to position [197, 0]
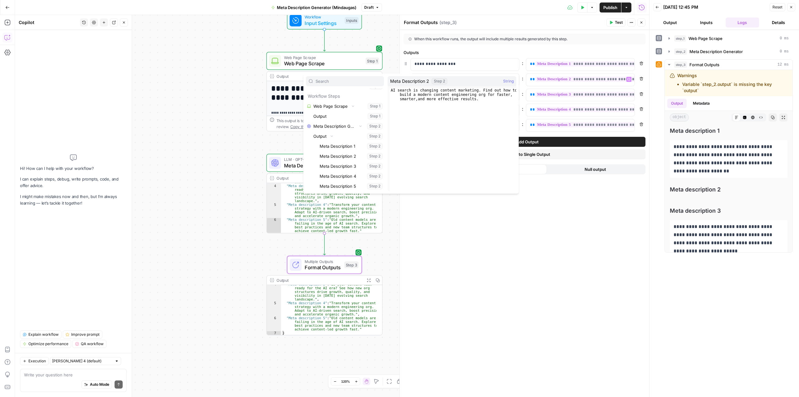
click at [351, 156] on button "Select variable Meta Description 2" at bounding box center [351, 156] width 66 height 10
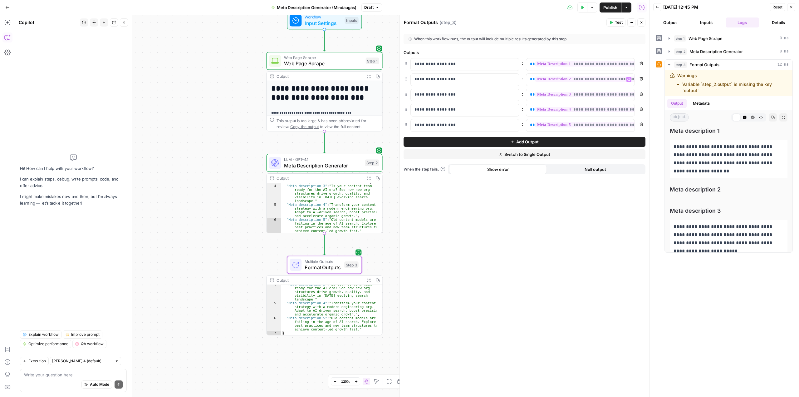
click at [565, 242] on div "**********" at bounding box center [524, 213] width 249 height 367
click at [622, 25] on span "Test" at bounding box center [619, 23] width 8 height 6
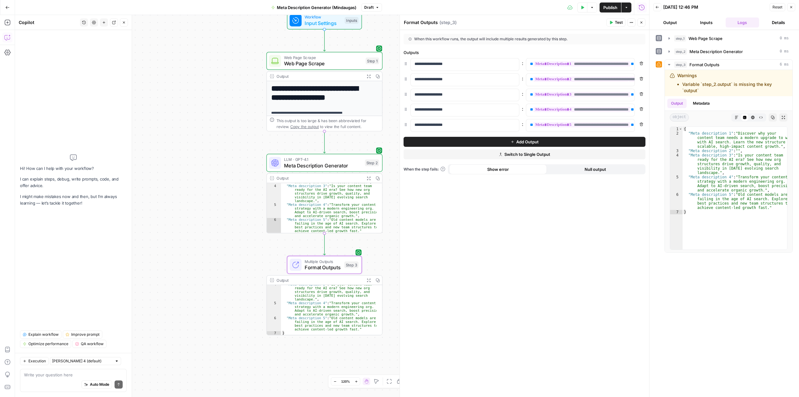
type textarea "**********"
click at [337, 221] on div ""Meta description 2" : "AI search is changing content marketing. Find out how t…" at bounding box center [328, 203] width 95 height 69
click at [430, 227] on div "**********" at bounding box center [524, 213] width 249 height 367
click at [613, 24] on icon "button" at bounding box center [611, 23] width 4 height 4
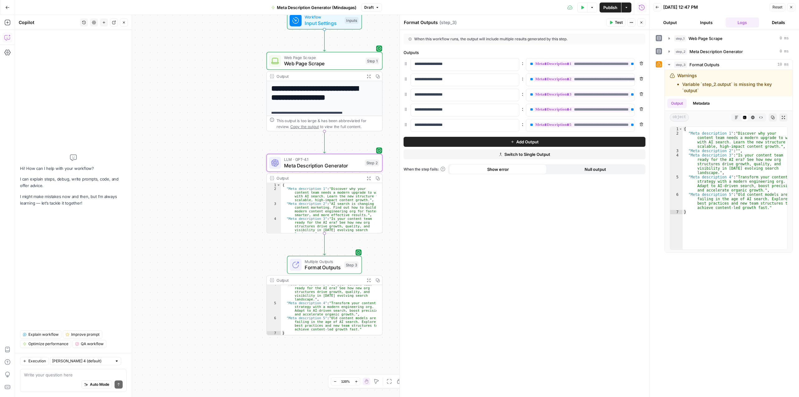
click at [659, 65] on icon at bounding box center [659, 64] width 4 height 4
drag, startPoint x: 679, startPoint y: 85, endPoint x: 661, endPoint y: 76, distance: 20.4
click at [661, 76] on div "step_3 Format Outputs 10 ms Warnings Variable `step_2.output` is missing the ke…" at bounding box center [724, 155] width 137 height 193
copy div "Warnings Variable `step_2.output` is missing the key `output`"
click at [56, 378] on div "Auto Mode Send" at bounding box center [73, 385] width 99 height 14
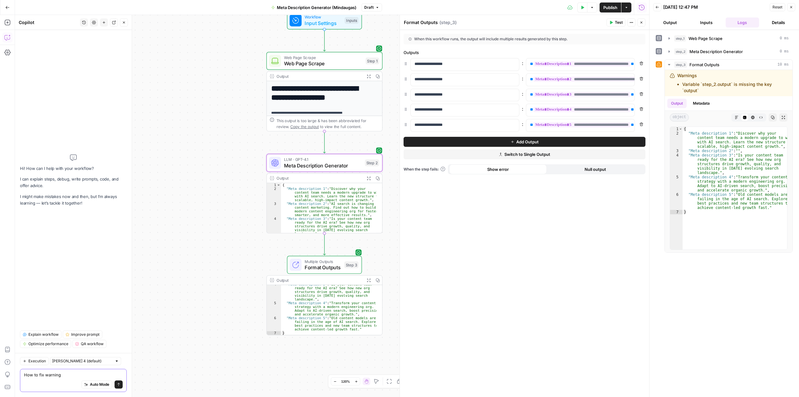
type textarea "How to fix warning?"
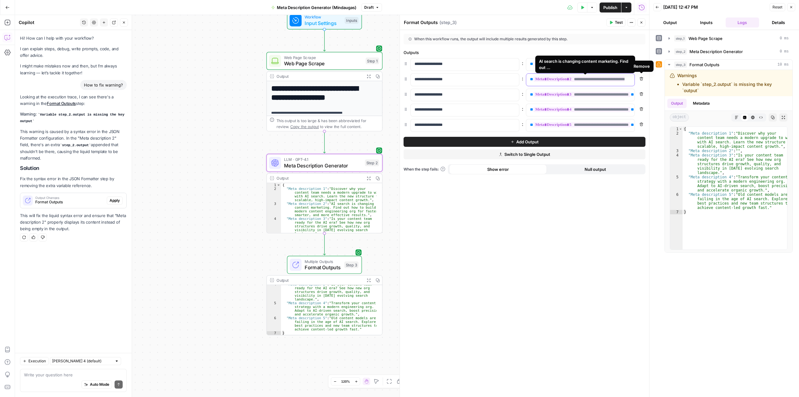
click at [607, 78] on span "**********" at bounding box center [580, 78] width 95 height 5
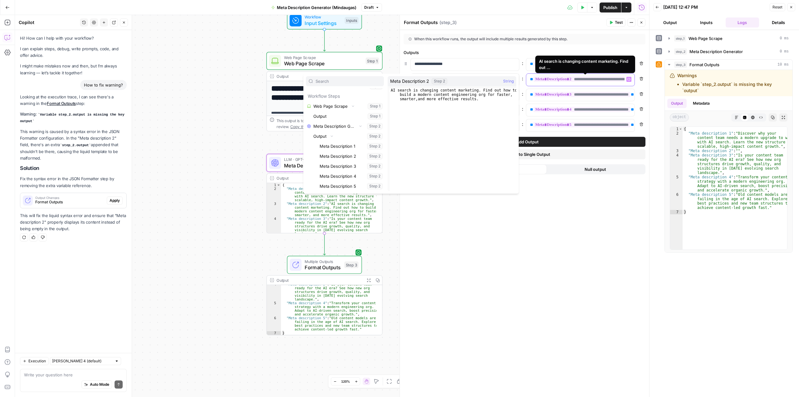
click at [585, 80] on span "**********" at bounding box center [580, 78] width 95 height 5
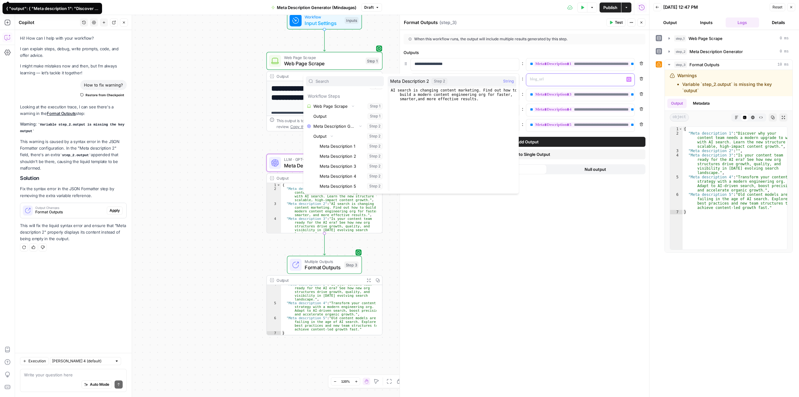
click at [629, 80] on icon "button" at bounding box center [628, 79] width 3 height 3
click at [349, 155] on button "Select variable Meta Description 2" at bounding box center [351, 156] width 66 height 10
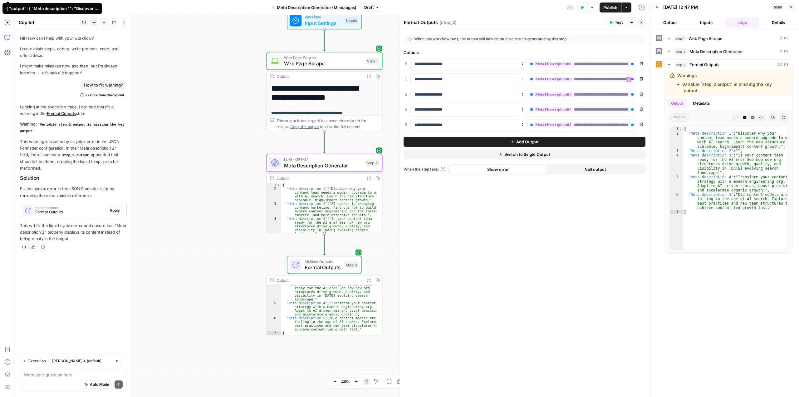
click at [621, 24] on span "Test" at bounding box center [619, 23] width 8 height 6
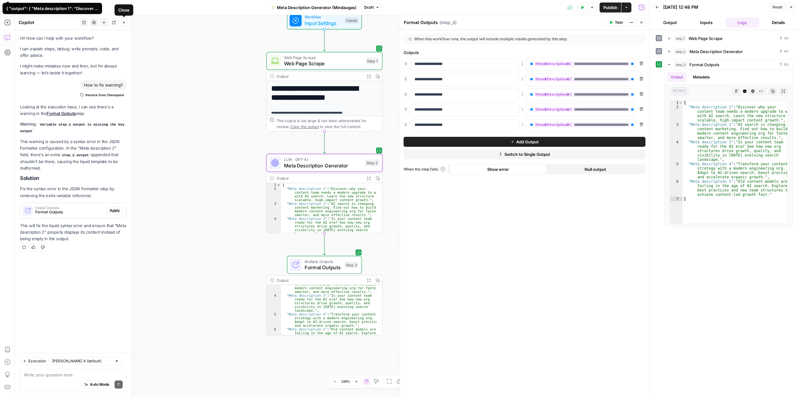
click at [123, 26] on button "Close" at bounding box center [124, 22] width 8 height 8
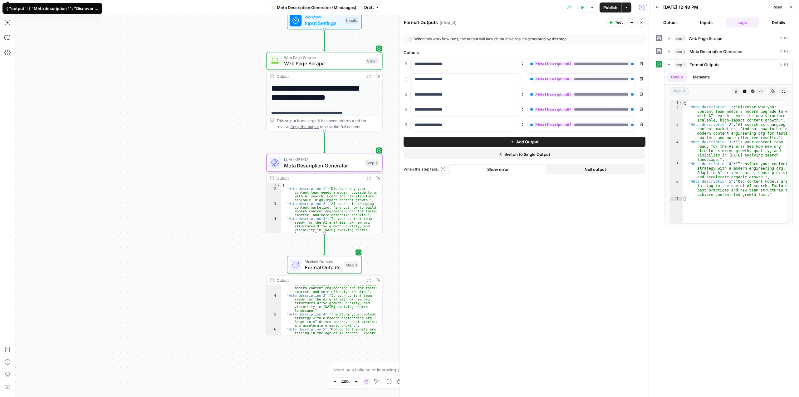
click at [604, 8] on span "Publish" at bounding box center [610, 7] width 14 height 6
click at [790, 6] on icon "button" at bounding box center [791, 7] width 4 height 4
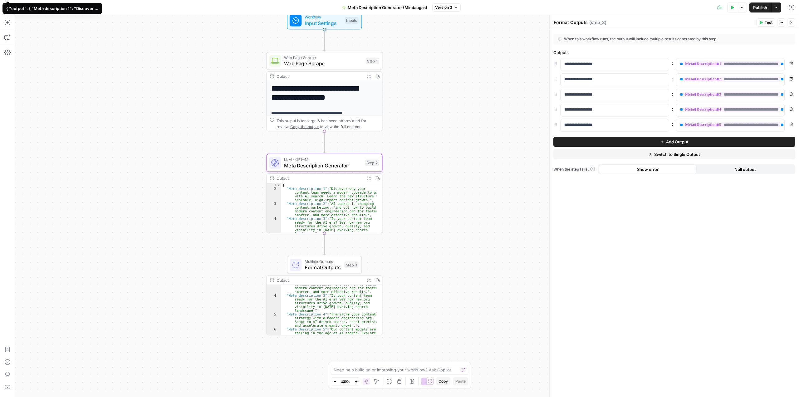
click at [459, 202] on div "**********" at bounding box center [407, 206] width 784 height 382
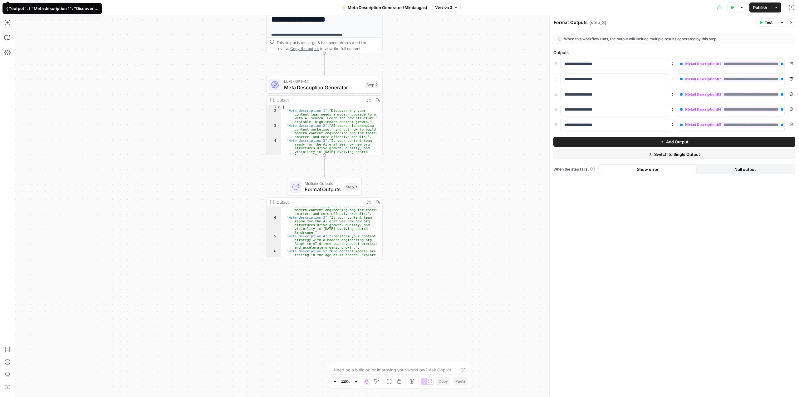
click at [208, 218] on div "**********" at bounding box center [407, 206] width 784 height 382
drag, startPoint x: 421, startPoint y: 157, endPoint x: 426, endPoint y: 161, distance: 5.8
click at [425, 160] on div "**********" at bounding box center [407, 206] width 784 height 382
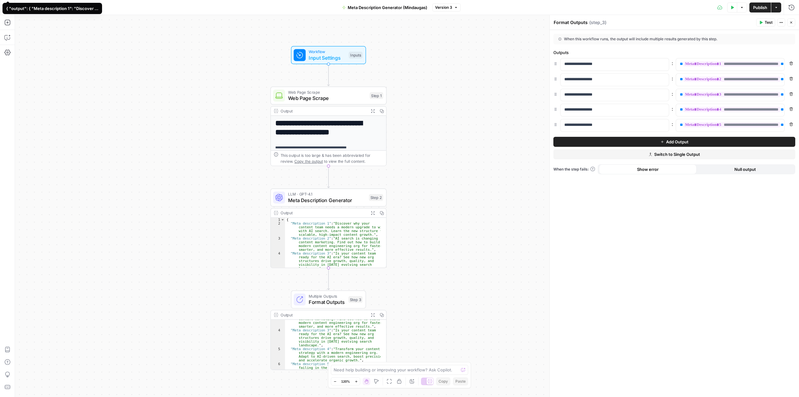
click at [794, 23] on button "Close" at bounding box center [791, 22] width 8 height 8
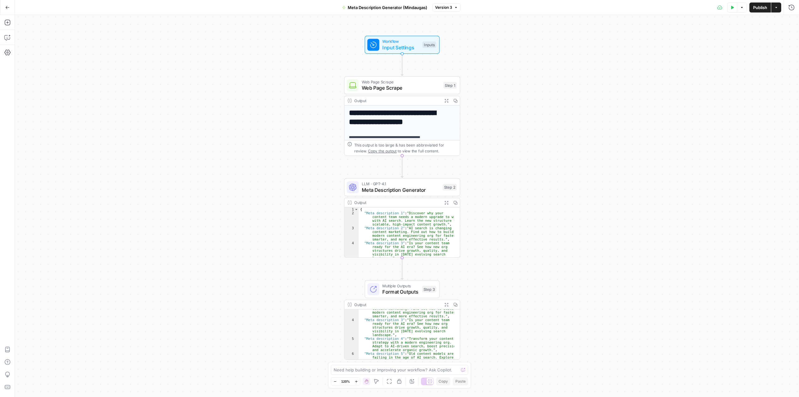
drag, startPoint x: 496, startPoint y: 230, endPoint x: 549, endPoint y: 232, distance: 52.8
click at [549, 232] on div "**********" at bounding box center [407, 206] width 784 height 382
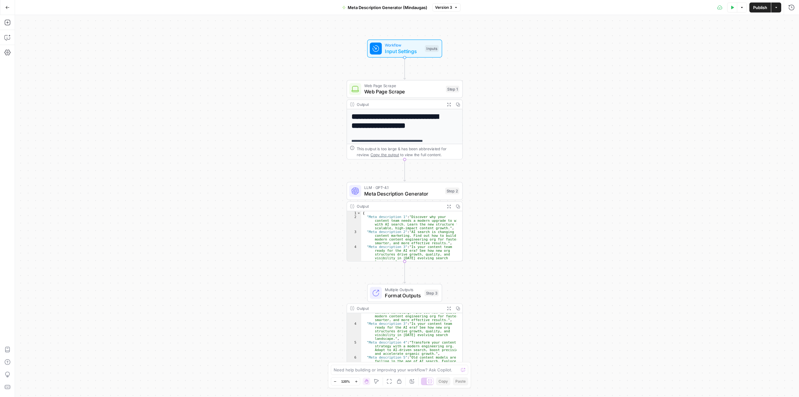
click at [4, 8] on button "Go Back" at bounding box center [7, 7] width 11 height 11
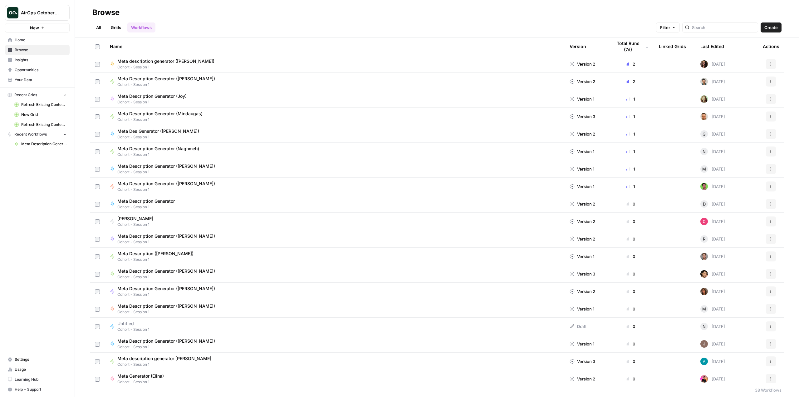
click at [36, 144] on span "Meta Description Generator (Mindaugas)" at bounding box center [44, 144] width 46 height 6
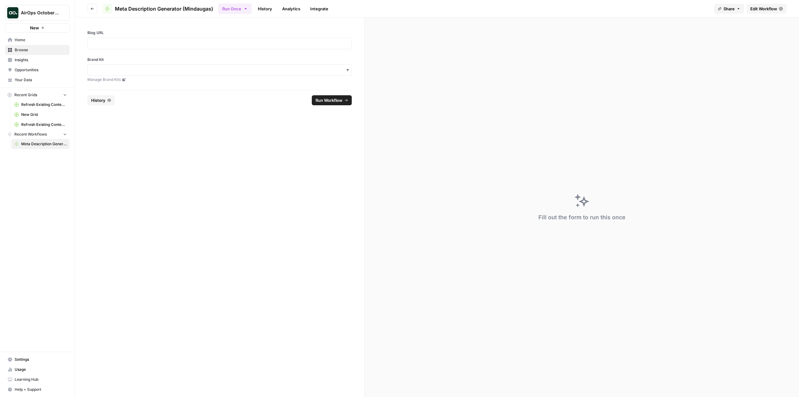
click at [33, 41] on span "Home" at bounding box center [41, 40] width 52 height 6
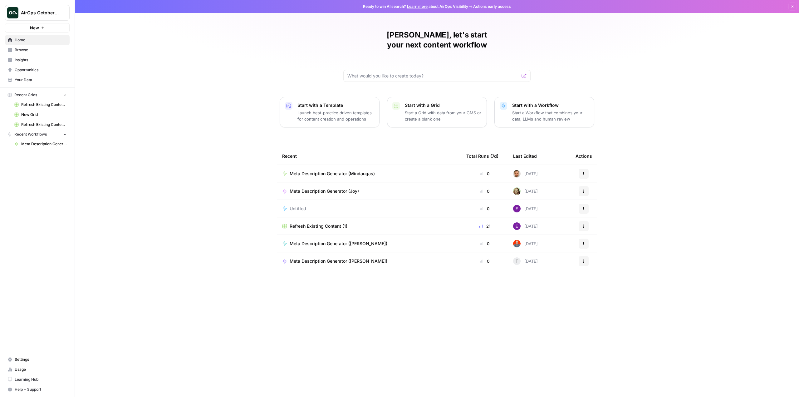
click at [330, 170] on span "Meta Description Generator (Mindaugas)" at bounding box center [332, 173] width 85 height 6
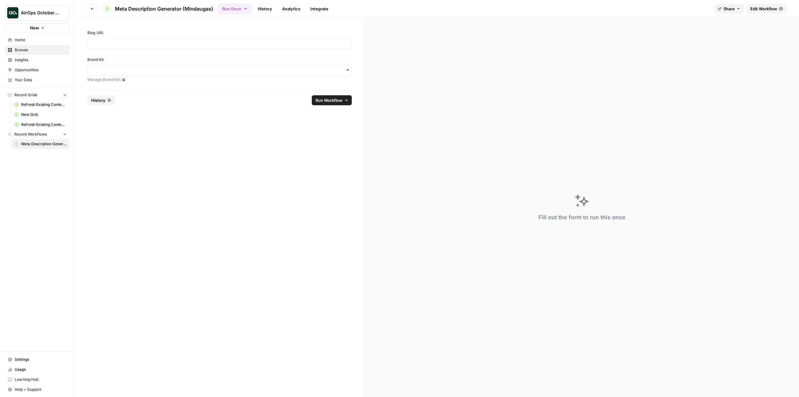
click at [183, 47] on div at bounding box center [219, 43] width 264 height 12
click at [187, 42] on p at bounding box center [219, 43] width 256 height 6
click at [218, 39] on div at bounding box center [219, 43] width 264 height 12
click at [213, 45] on p at bounding box center [219, 43] width 256 height 6
click at [176, 73] on div "button" at bounding box center [219, 69] width 264 height 11
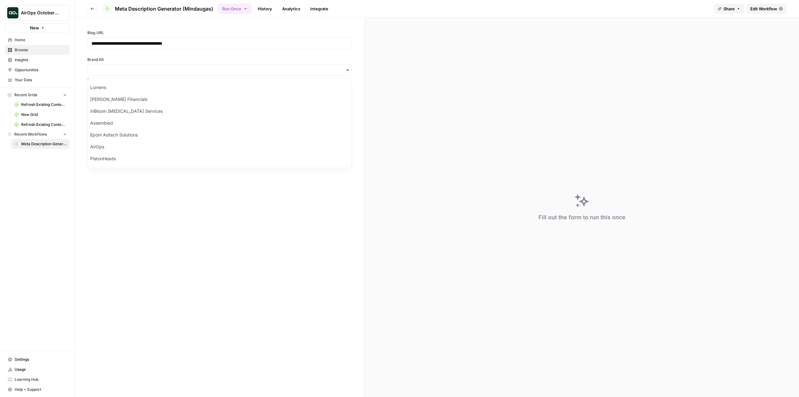
scroll to position [82, 0]
click at [167, 134] on div "AirOps" at bounding box center [220, 136] width 264 height 12
click at [330, 101] on span "Run Workflow" at bounding box center [328, 100] width 27 height 6
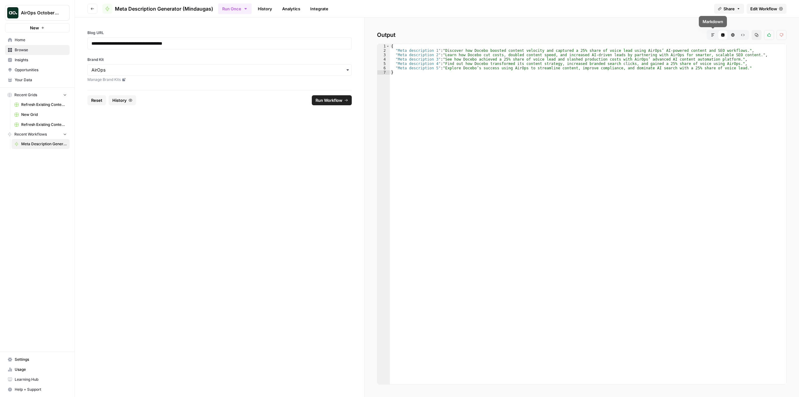
click at [712, 37] on button "Markdown" at bounding box center [713, 35] width 10 height 10
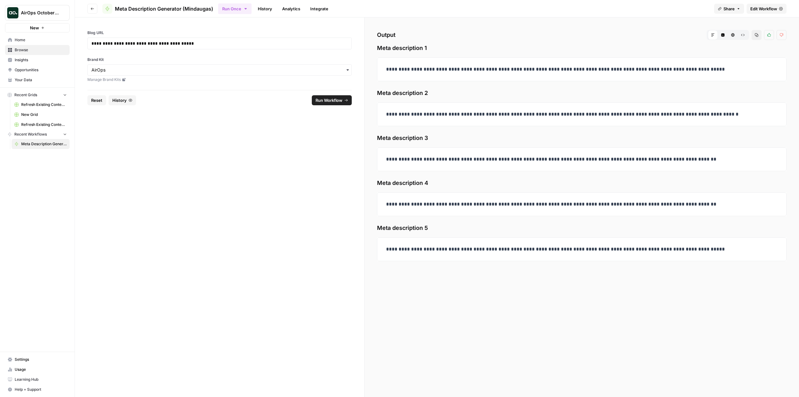
click at [44, 367] on span "Usage" at bounding box center [41, 369] width 52 height 6
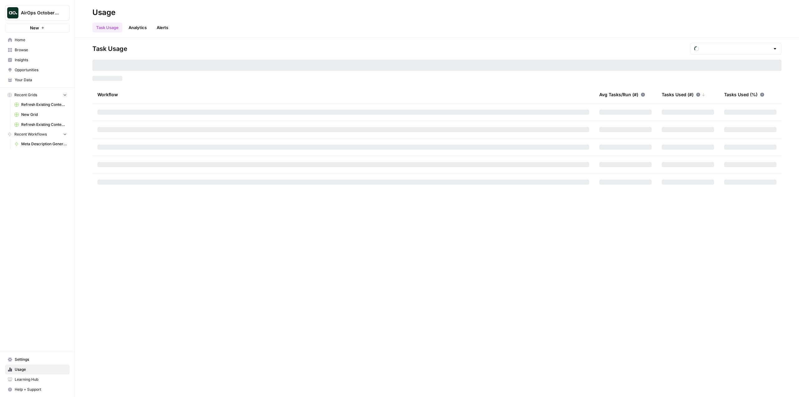
type input "October Tasks"
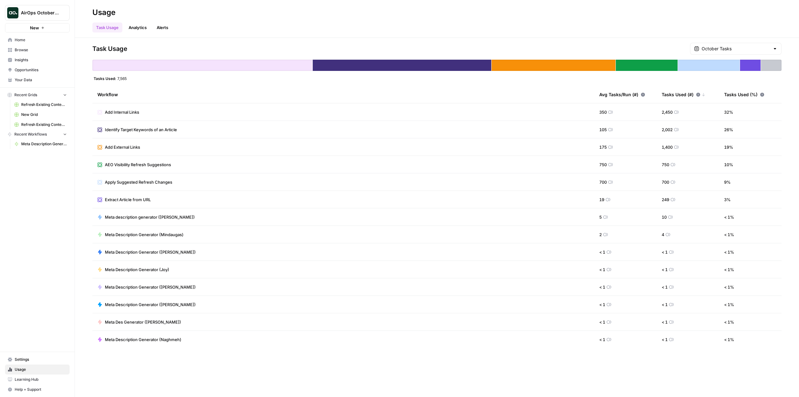
click at [41, 27] on icon "button" at bounding box center [43, 28] width 4 height 4
click at [25, 51] on span "Browse" at bounding box center [41, 50] width 52 height 6
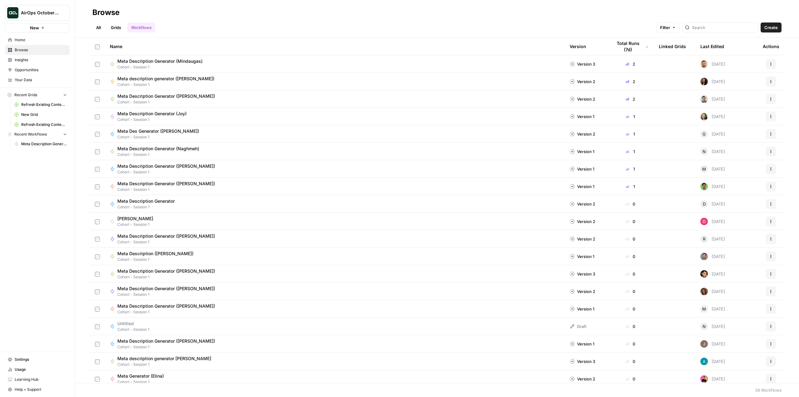
click at [53, 12] on span "AirOps October Cohort" at bounding box center [40, 13] width 38 height 6
click at [34, 80] on span "Your Data" at bounding box center [41, 80] width 52 height 6
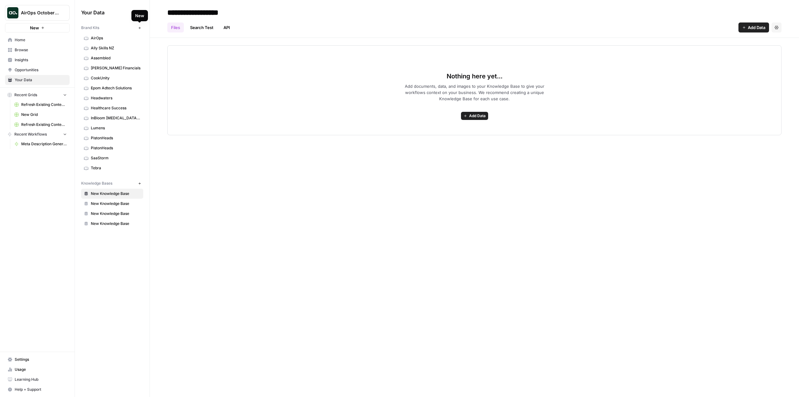
click at [138, 28] on icon "button" at bounding box center [139, 27] width 3 height 3
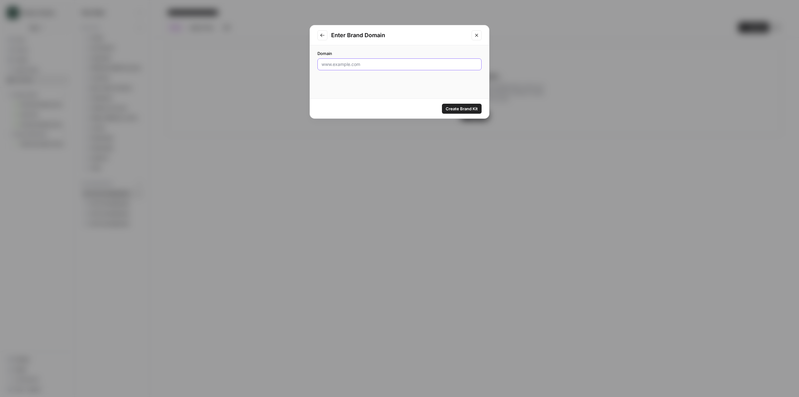
click at [349, 65] on input "Domain" at bounding box center [399, 64] width 156 height 6
click at [340, 63] on input "Domain" at bounding box center [399, 64] width 156 height 6
paste input "[URL][DOMAIN_NAME]"
type input "[URL][DOMAIN_NAME]"
click at [468, 110] on span "Create Brand Kit" at bounding box center [462, 108] width 32 height 6
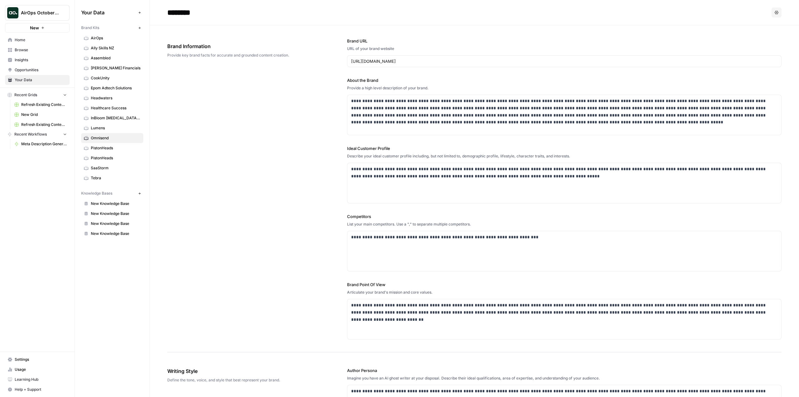
click at [19, 37] on span "Home" at bounding box center [41, 40] width 52 height 6
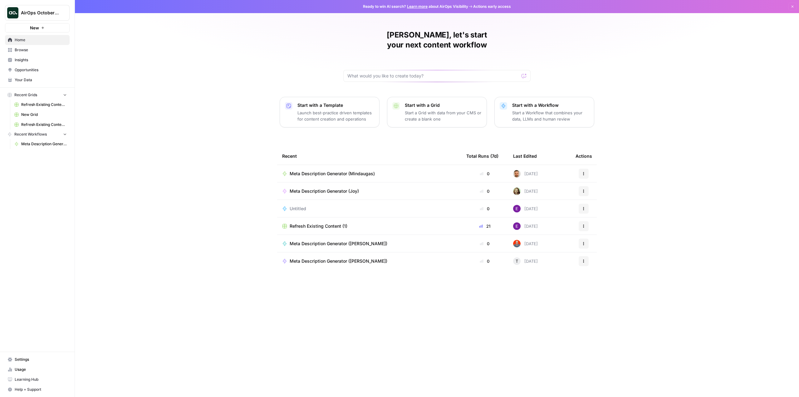
click at [342, 170] on span "Meta Description Generator (Mindaugas)" at bounding box center [332, 173] width 85 height 6
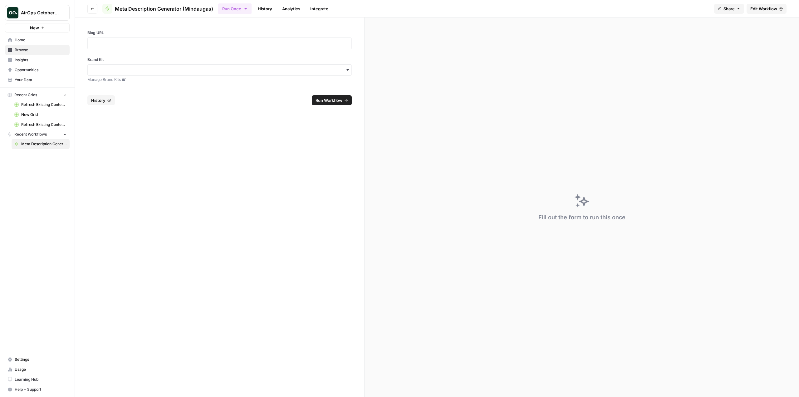
click at [162, 74] on div "button" at bounding box center [219, 69] width 264 height 11
click at [139, 125] on div "Omnisend" at bounding box center [220, 124] width 264 height 12
click at [151, 39] on div at bounding box center [219, 43] width 264 height 12
click at [150, 45] on p at bounding box center [219, 43] width 256 height 6
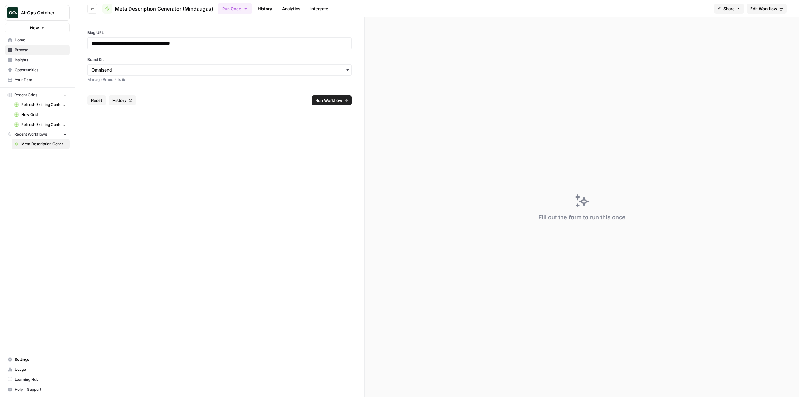
click at [327, 101] on span "Run Workflow" at bounding box center [328, 100] width 27 height 6
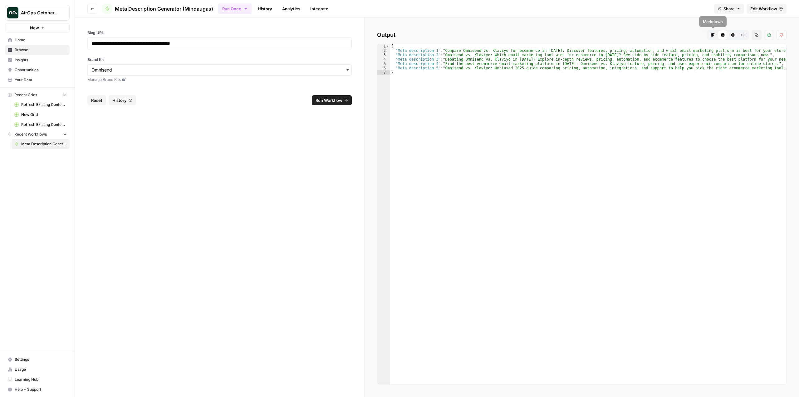
click at [711, 37] on button "Markdown" at bounding box center [713, 35] width 10 height 10
